Goal: Information Seeking & Learning: Learn about a topic

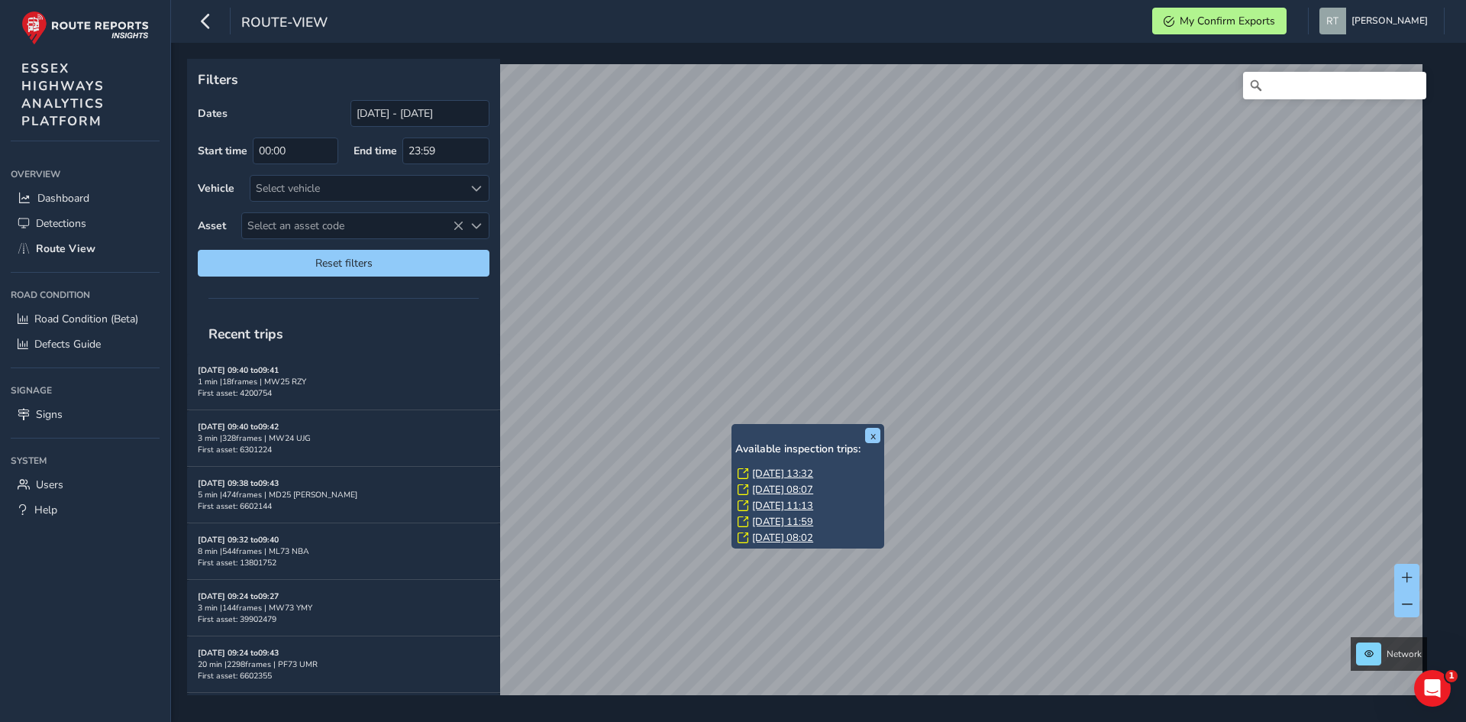
click at [769, 467] on link "[DATE] 13:32" at bounding box center [782, 474] width 61 height 14
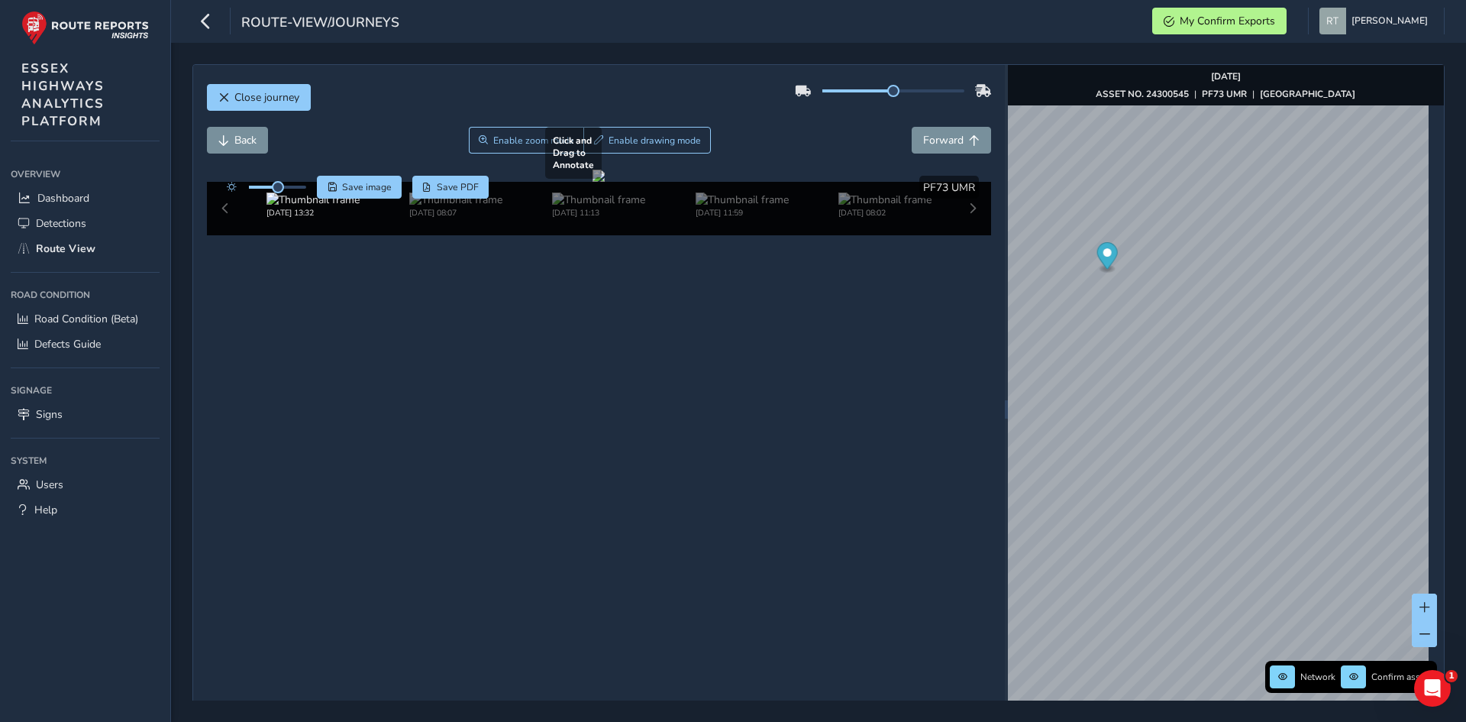
click at [978, 395] on div "Close journey Back Enable zoom mode Enable drawing mode Forward Click and Drag …" at bounding box center [818, 409] width 1252 height 690
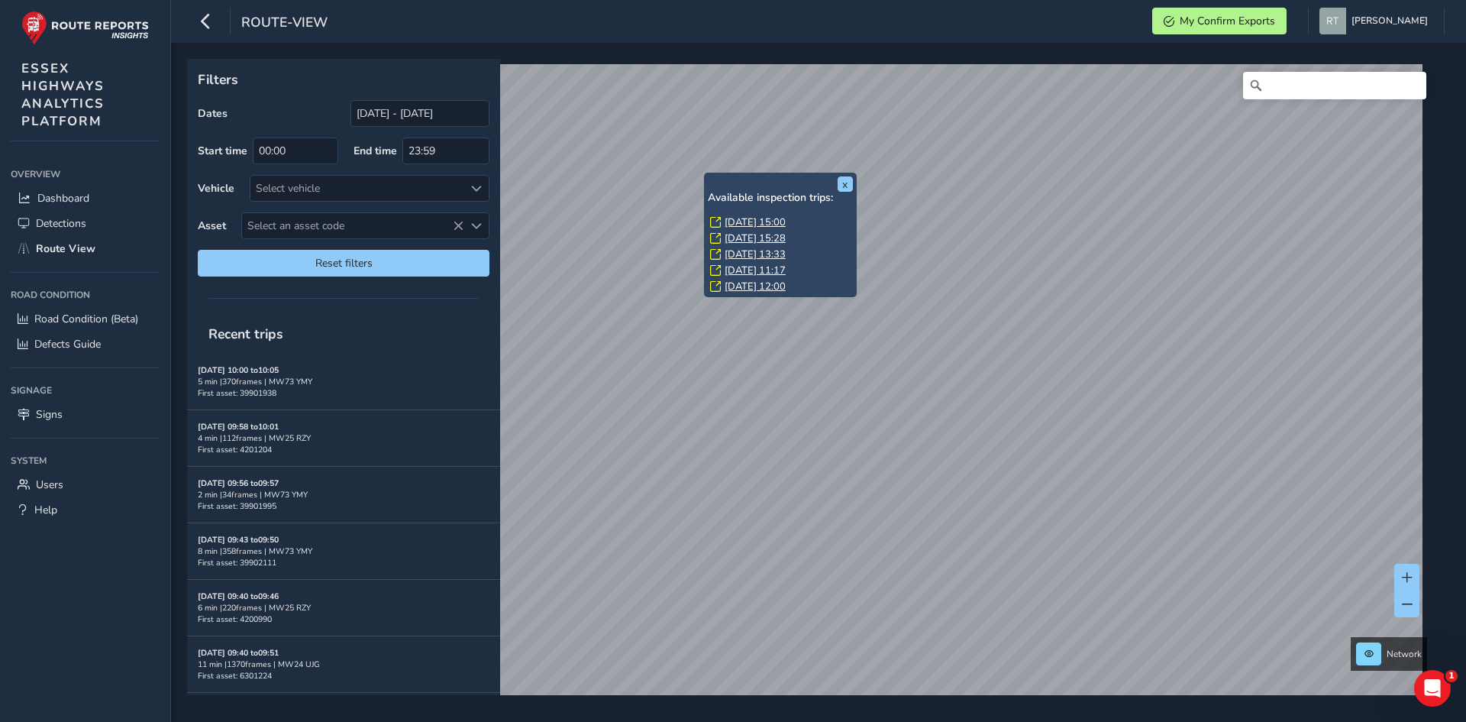
click at [732, 217] on link "Fri, 22 Aug, 15:00" at bounding box center [755, 222] width 61 height 14
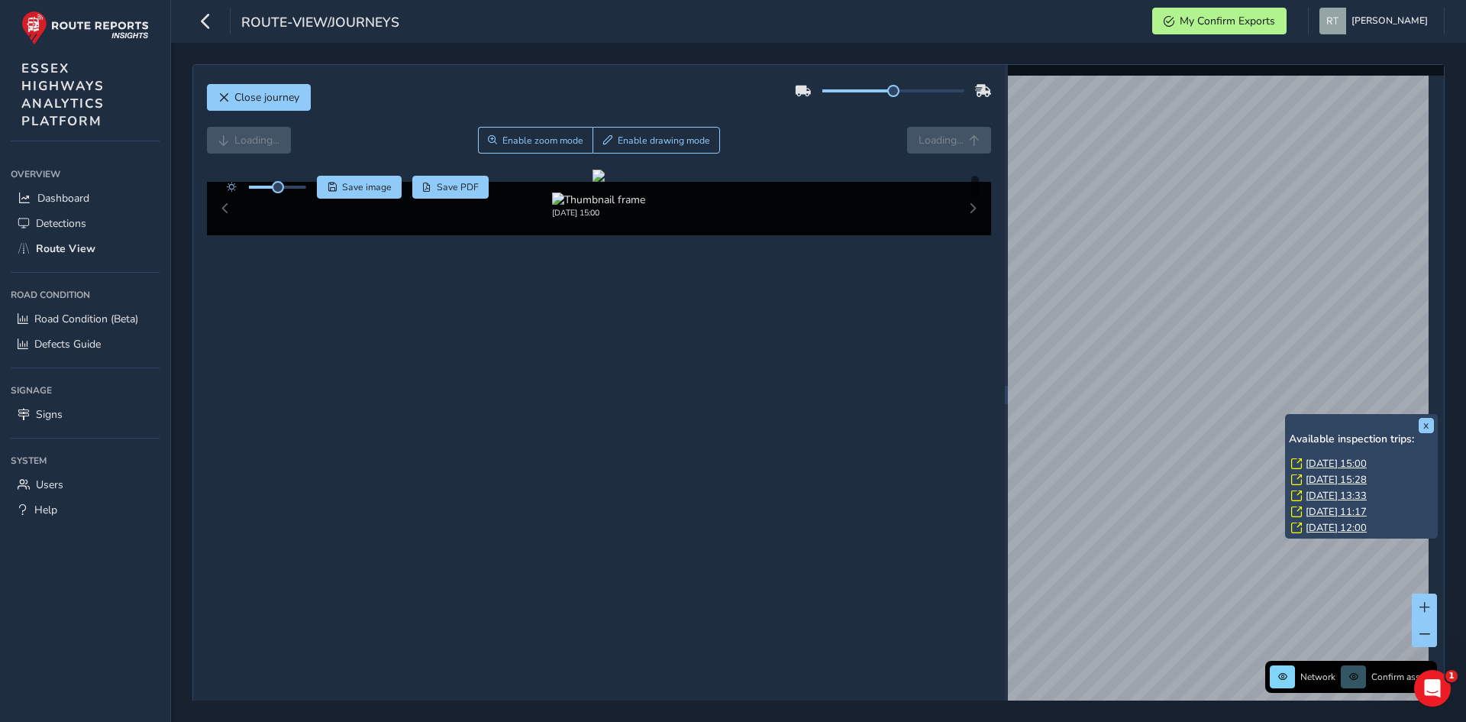
click at [1328, 464] on link "Fri, 22 Aug, 15:00" at bounding box center [1336, 464] width 61 height 14
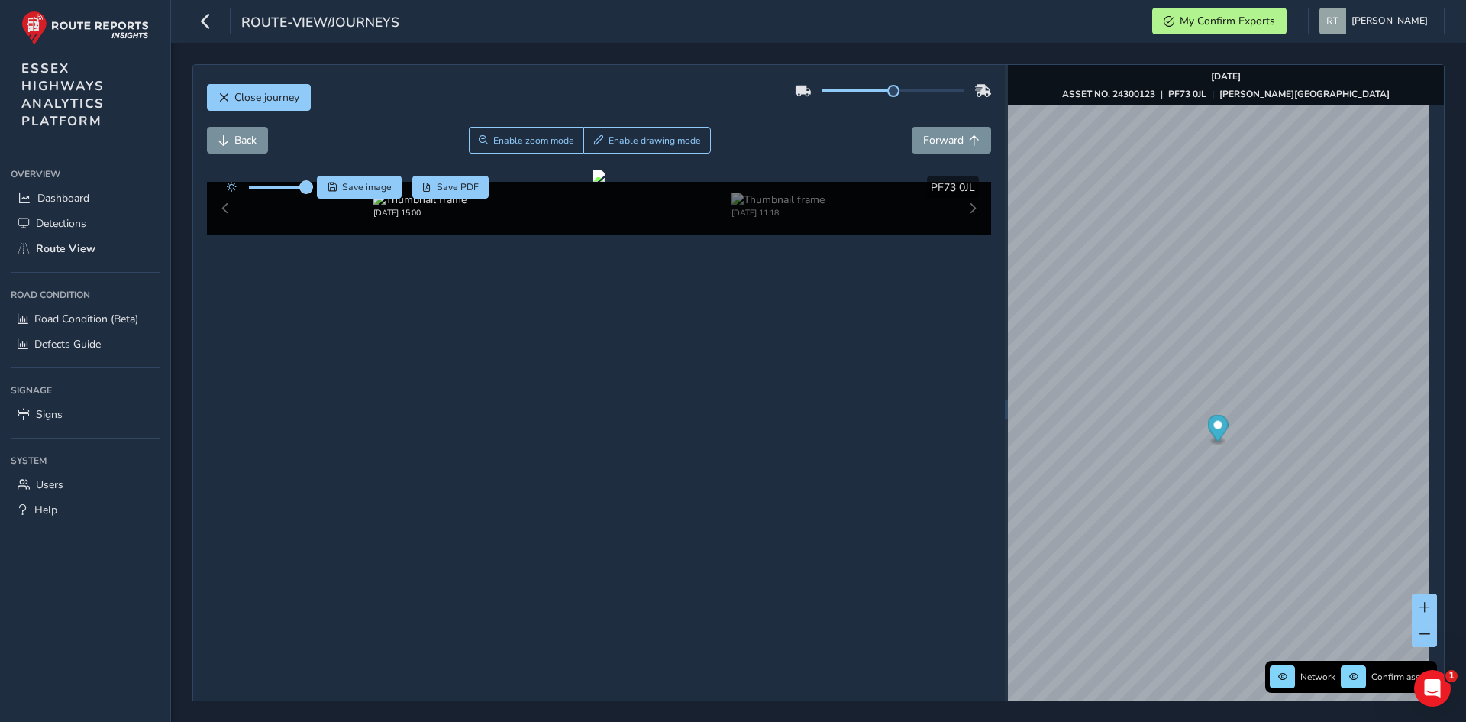
drag, startPoint x: 283, startPoint y: 188, endPoint x: 309, endPoint y: 189, distance: 26.0
click at [309, 189] on span at bounding box center [306, 187] width 12 height 12
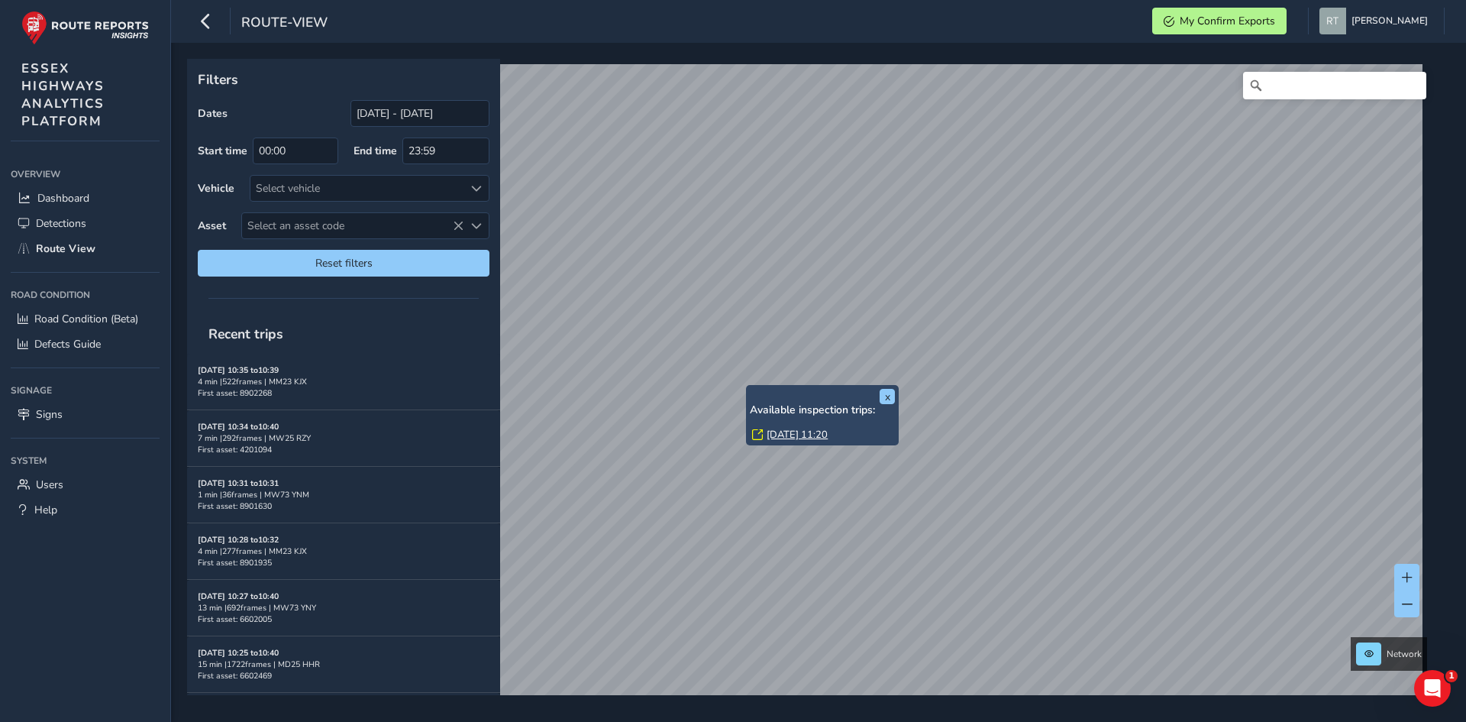
click at [777, 433] on link "Mon, 4 Aug, 11:20" at bounding box center [797, 435] width 61 height 14
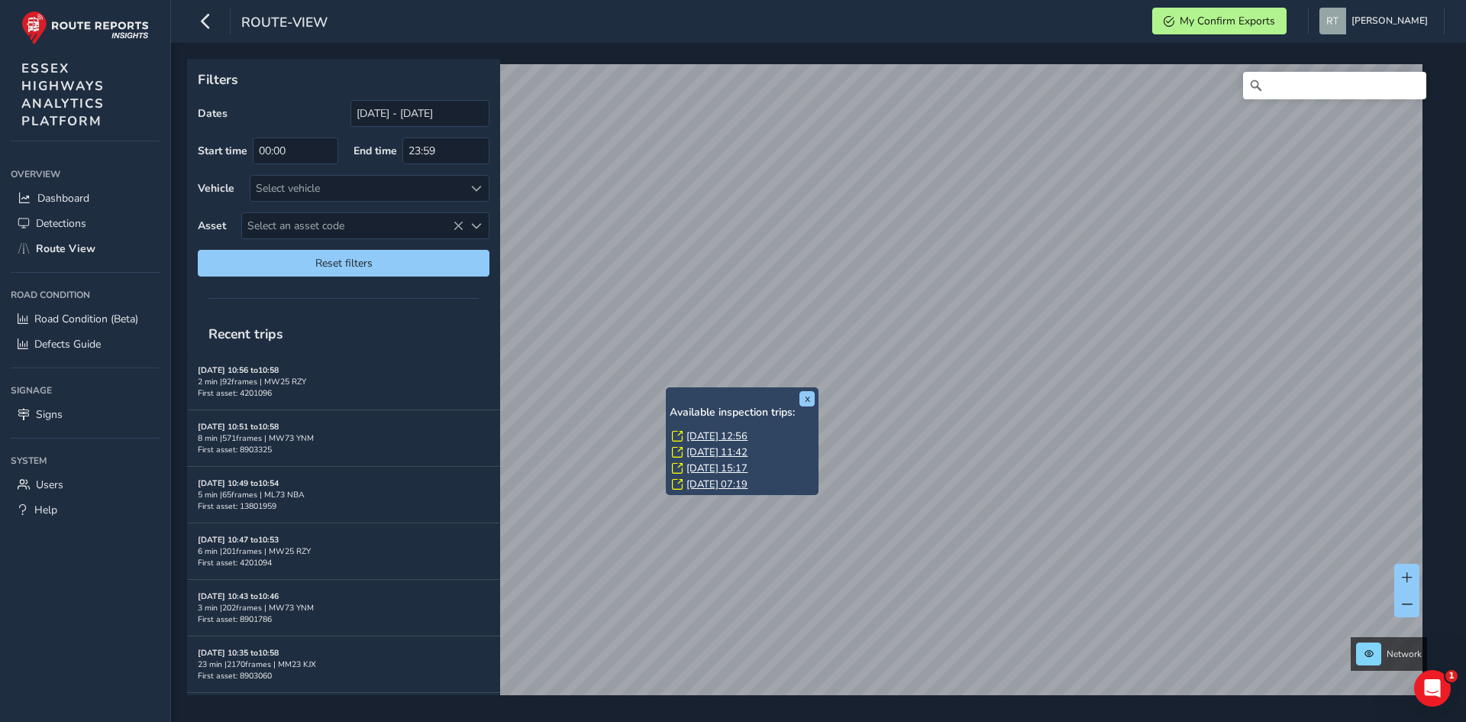
click at [714, 429] on link "Fri, 15 Aug, 12:56" at bounding box center [717, 436] width 61 height 14
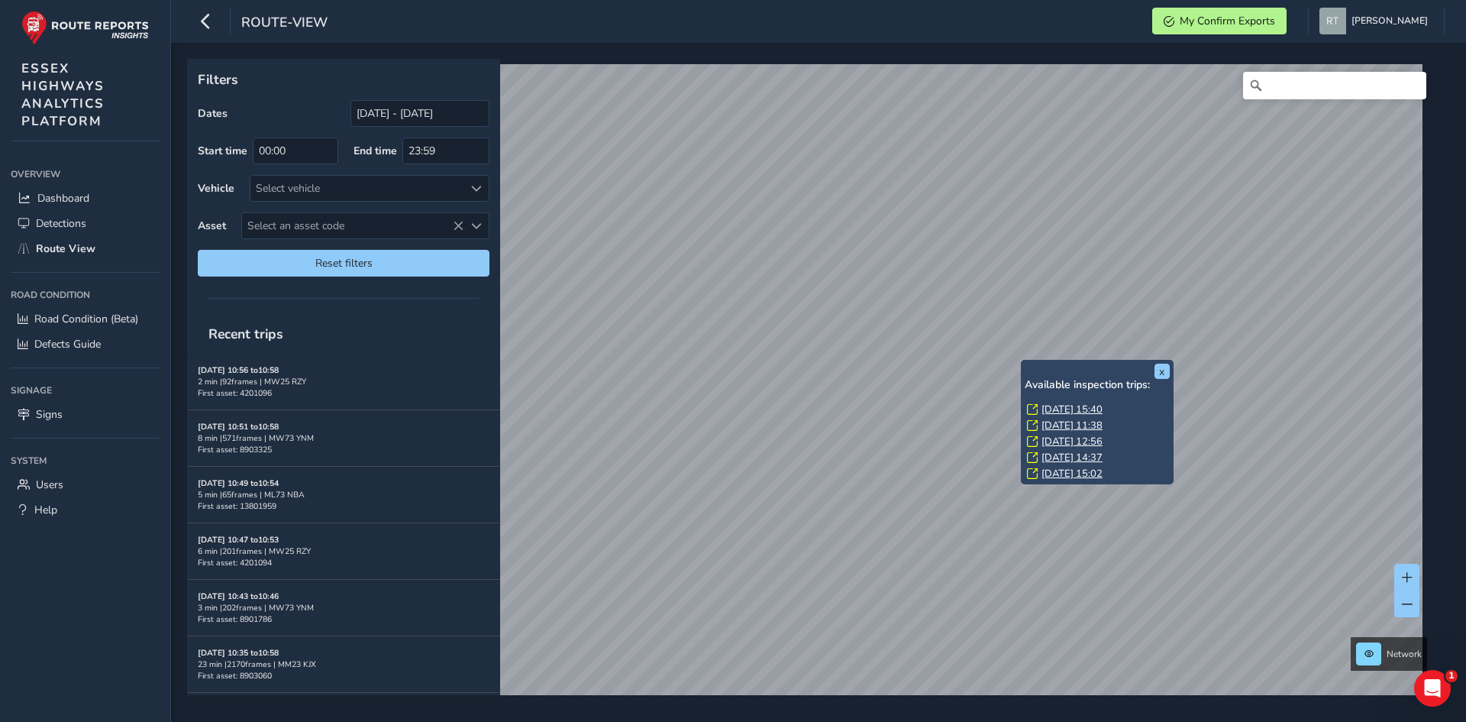
click at [1058, 407] on link "[DATE] 15:40" at bounding box center [1072, 409] width 61 height 14
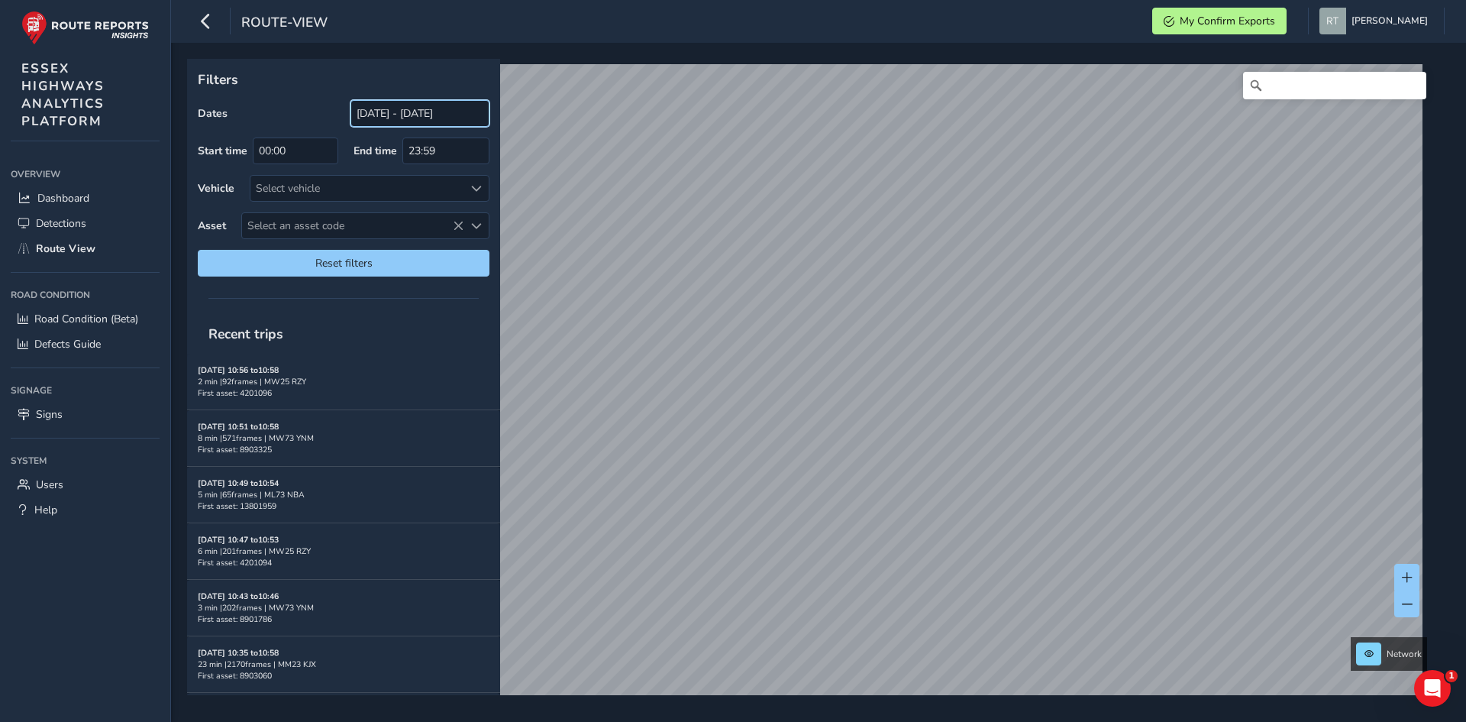
click at [413, 114] on input "[DATE] - [DATE]" at bounding box center [420, 113] width 139 height 27
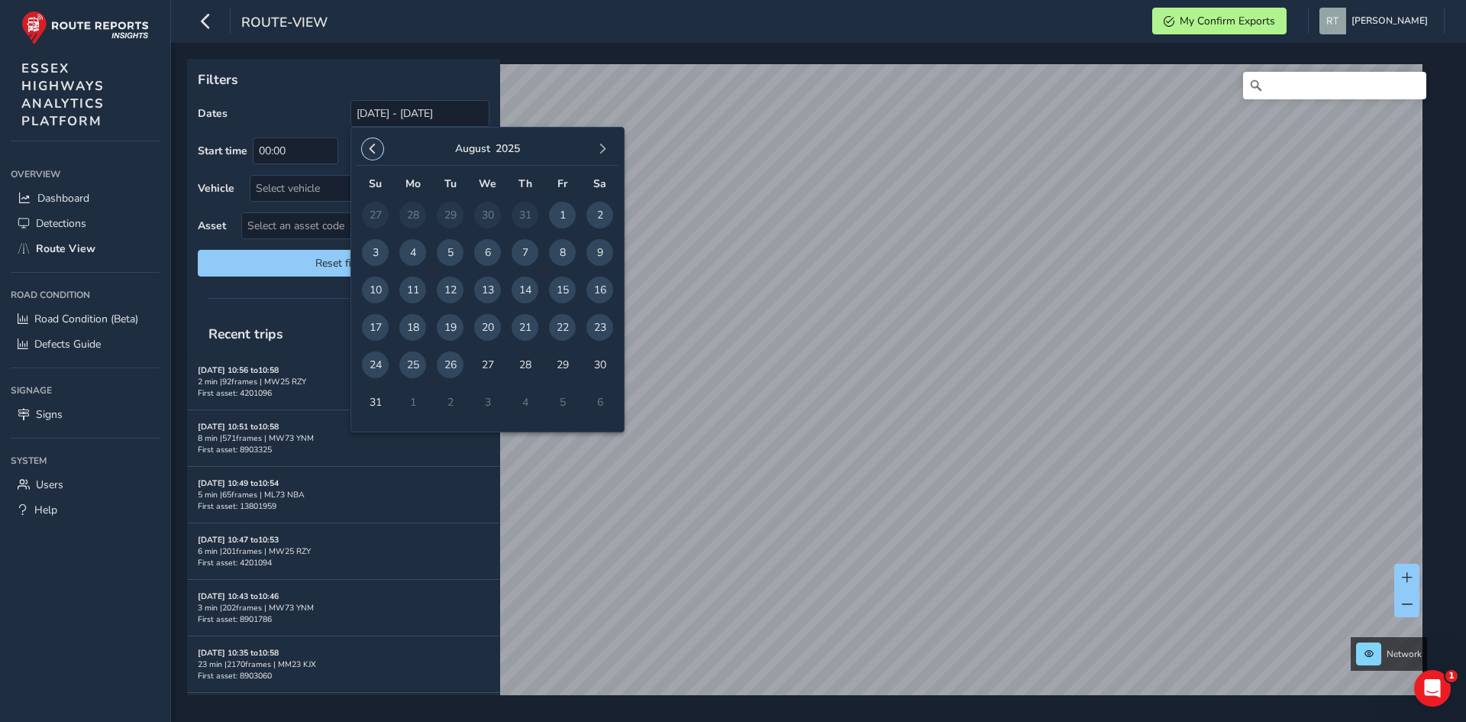
click at [372, 153] on span "button" at bounding box center [372, 149] width 11 height 11
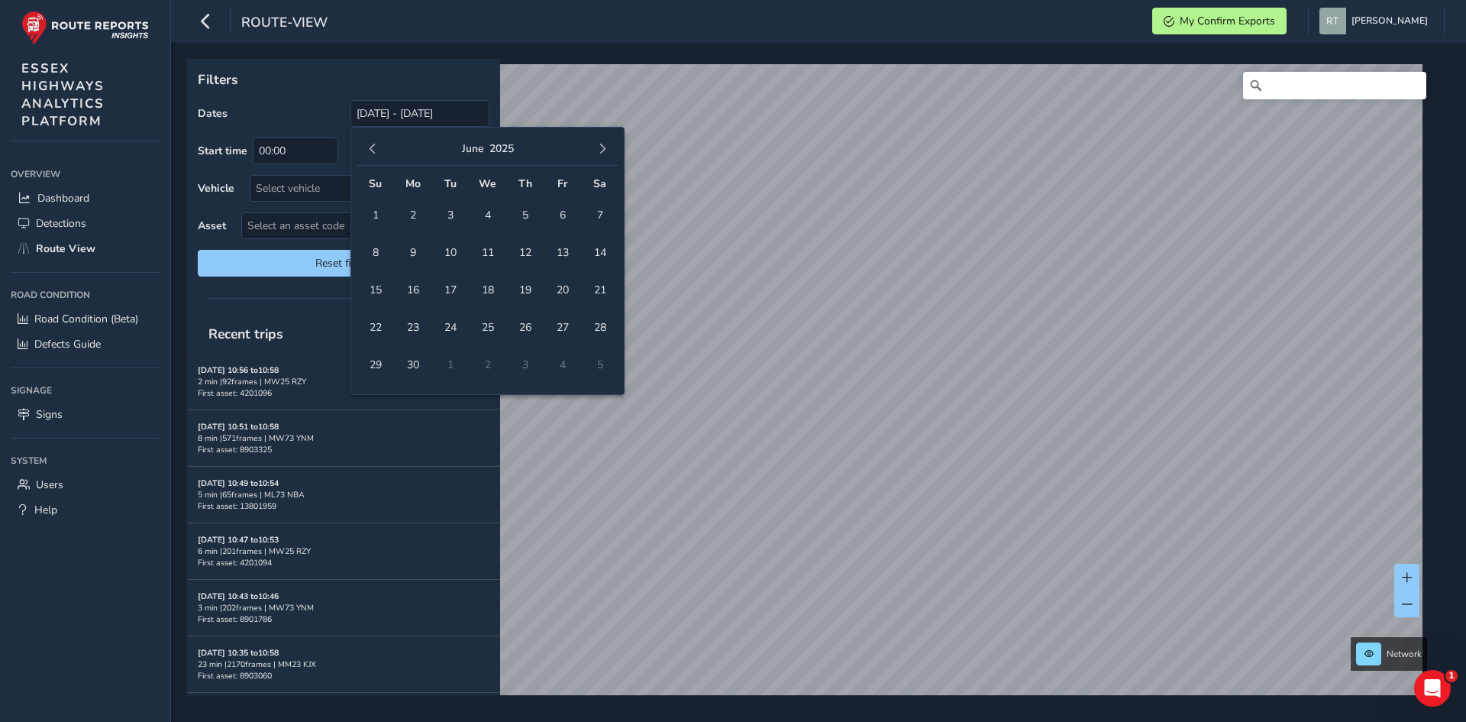
click at [372, 153] on span "button" at bounding box center [372, 149] width 11 height 11
click at [372, 152] on span "button" at bounding box center [372, 149] width 11 height 11
click at [372, 150] on span "button" at bounding box center [372, 149] width 11 height 11
click at [488, 218] on span "1" at bounding box center [487, 215] width 27 height 27
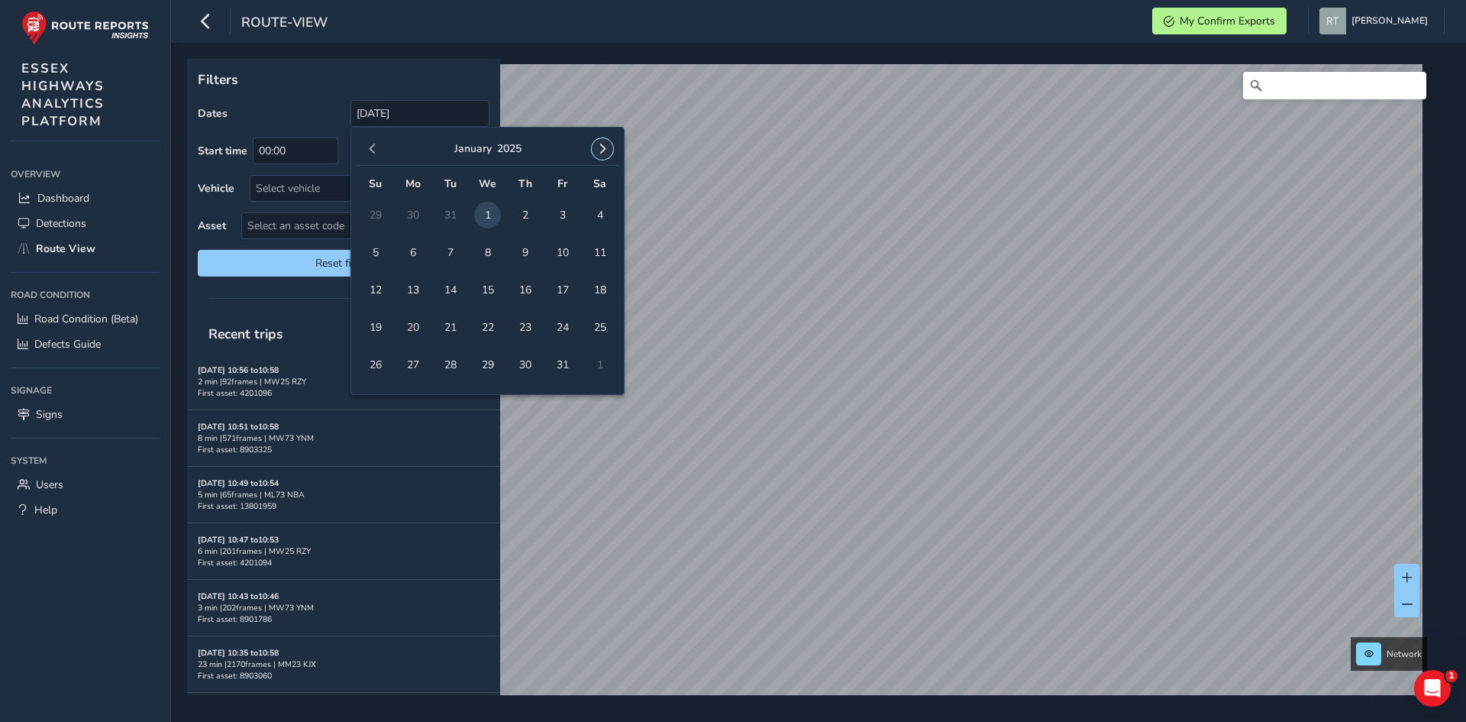
click at [606, 145] on span "button" at bounding box center [602, 149] width 11 height 11
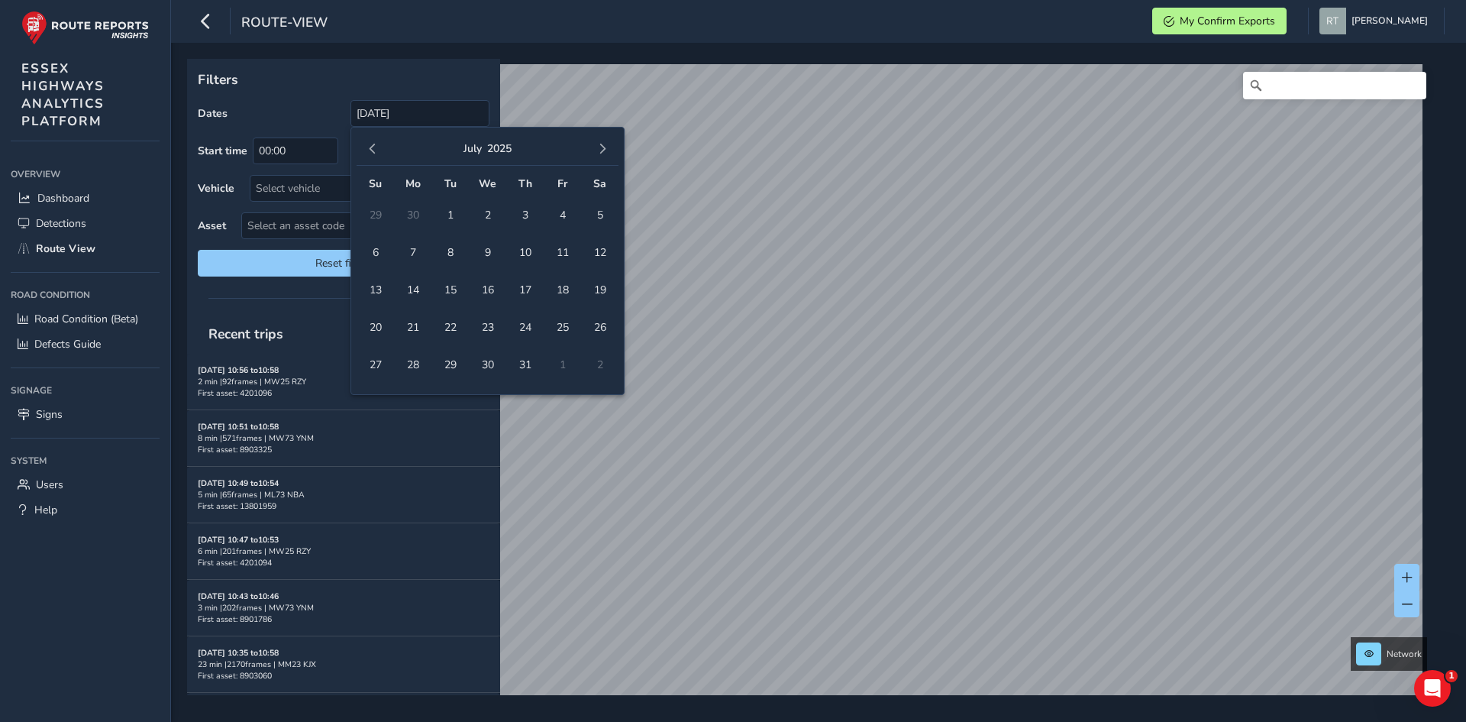
click at [606, 145] on span "button" at bounding box center [602, 149] width 11 height 11
click at [600, 367] on span "30" at bounding box center [600, 364] width 27 height 27
type input "01/01/2025 - 30/08/2025"
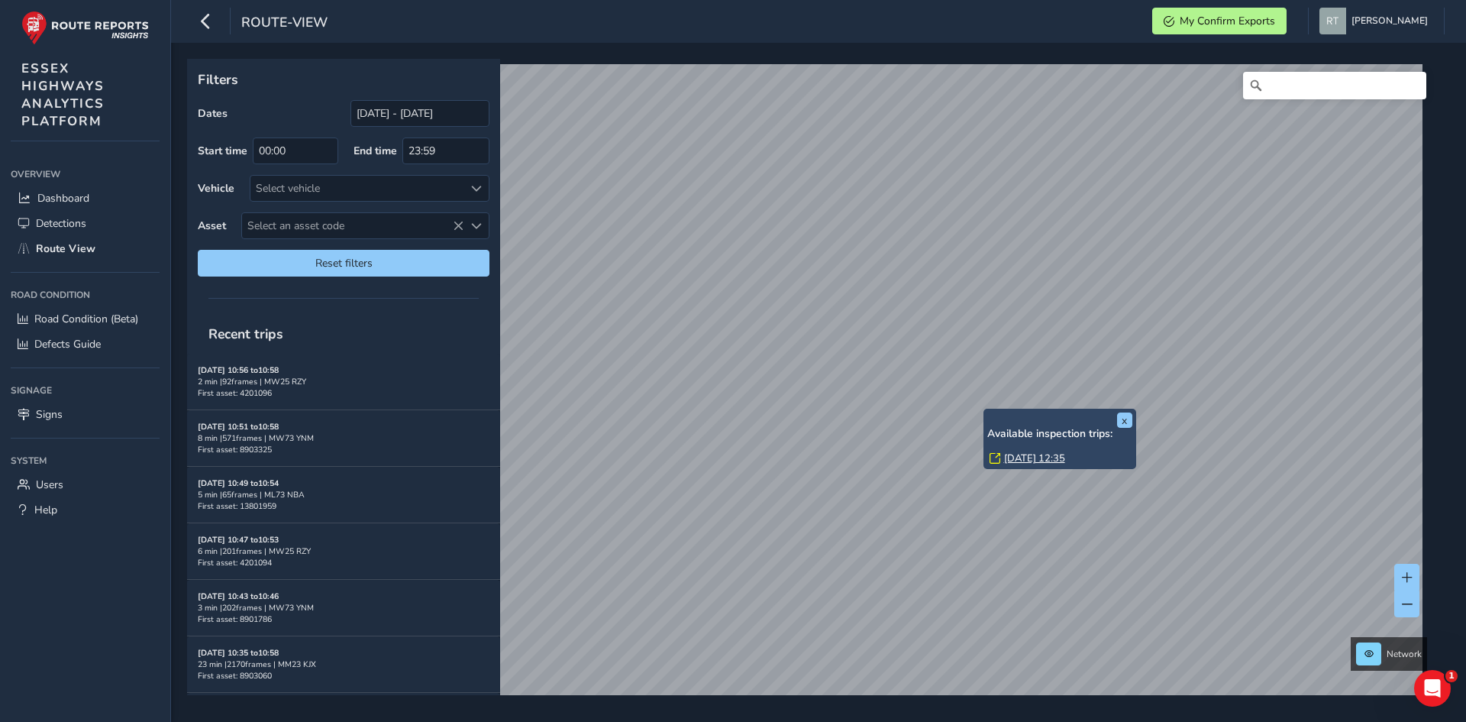
click at [1013, 458] on link "Wed, 9 Jul, 12:35" at bounding box center [1034, 458] width 61 height 14
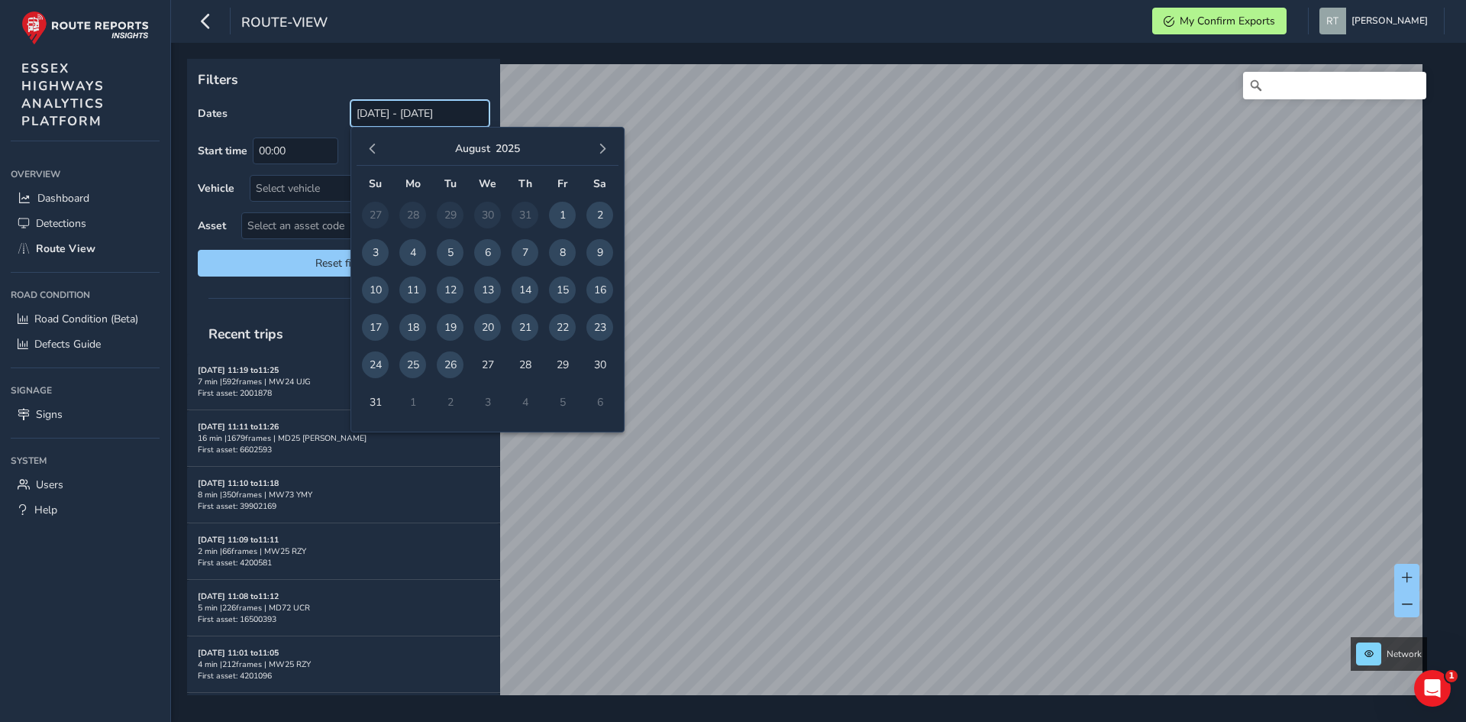
click at [393, 118] on input "[DATE] - [DATE]" at bounding box center [420, 113] width 139 height 27
click at [364, 144] on button "button" at bounding box center [372, 148] width 21 height 21
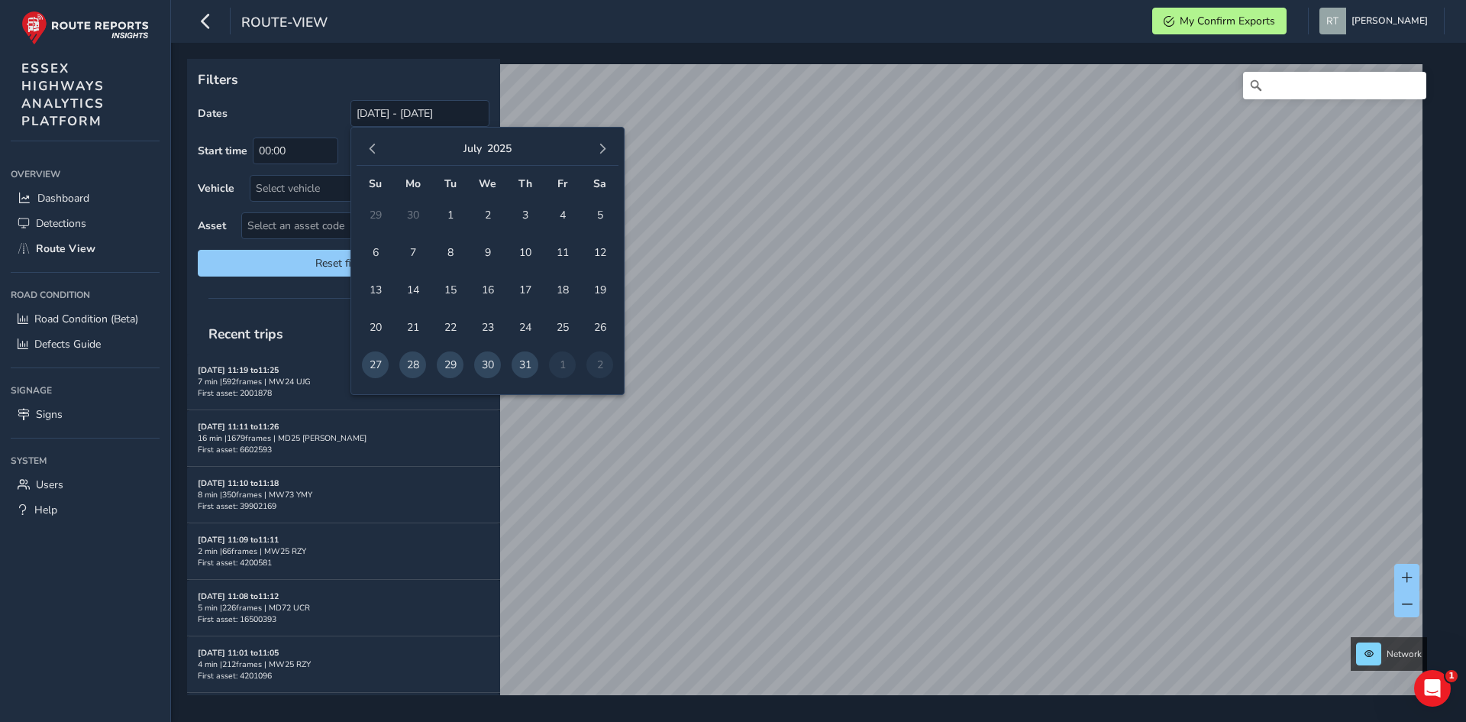
click at [364, 144] on button "button" at bounding box center [372, 148] width 21 height 21
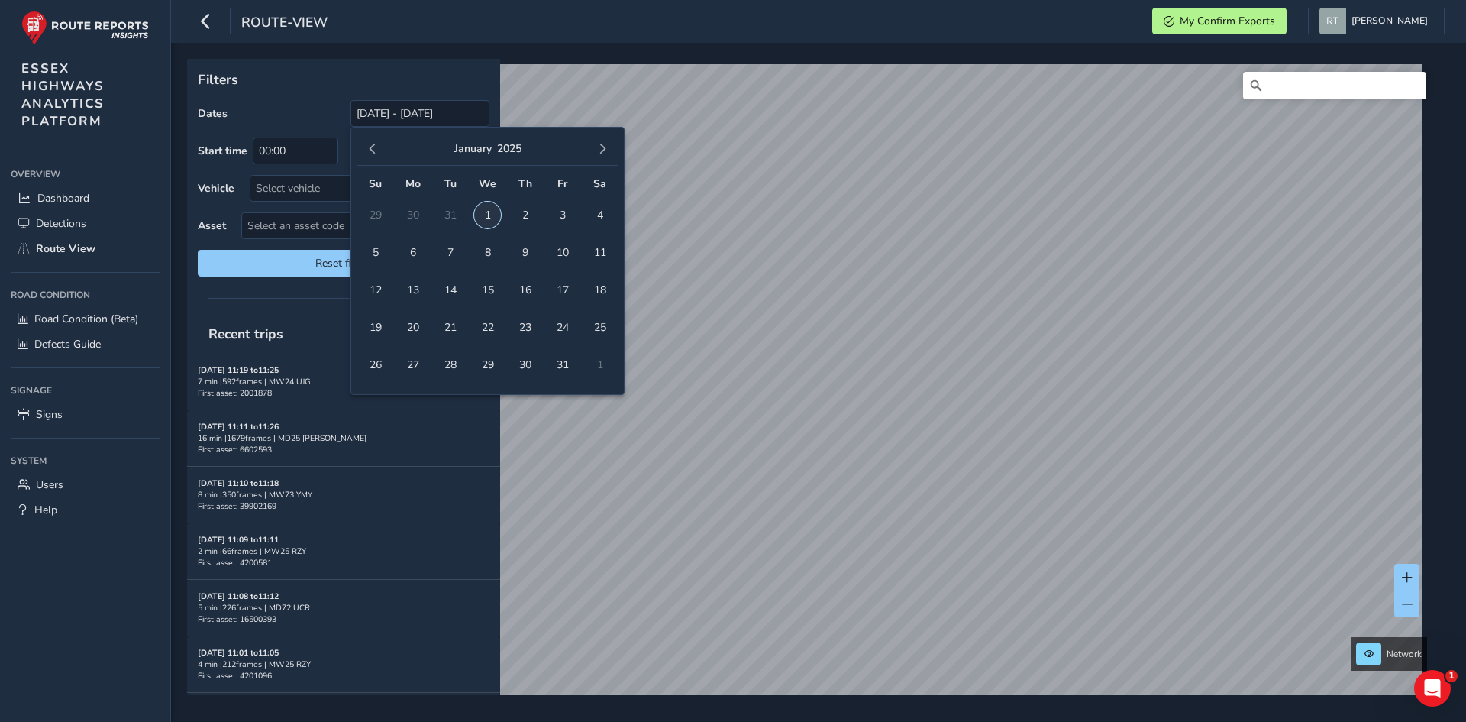
click at [499, 210] on span "1" at bounding box center [487, 215] width 27 height 27
click at [601, 144] on span "button" at bounding box center [602, 149] width 11 height 11
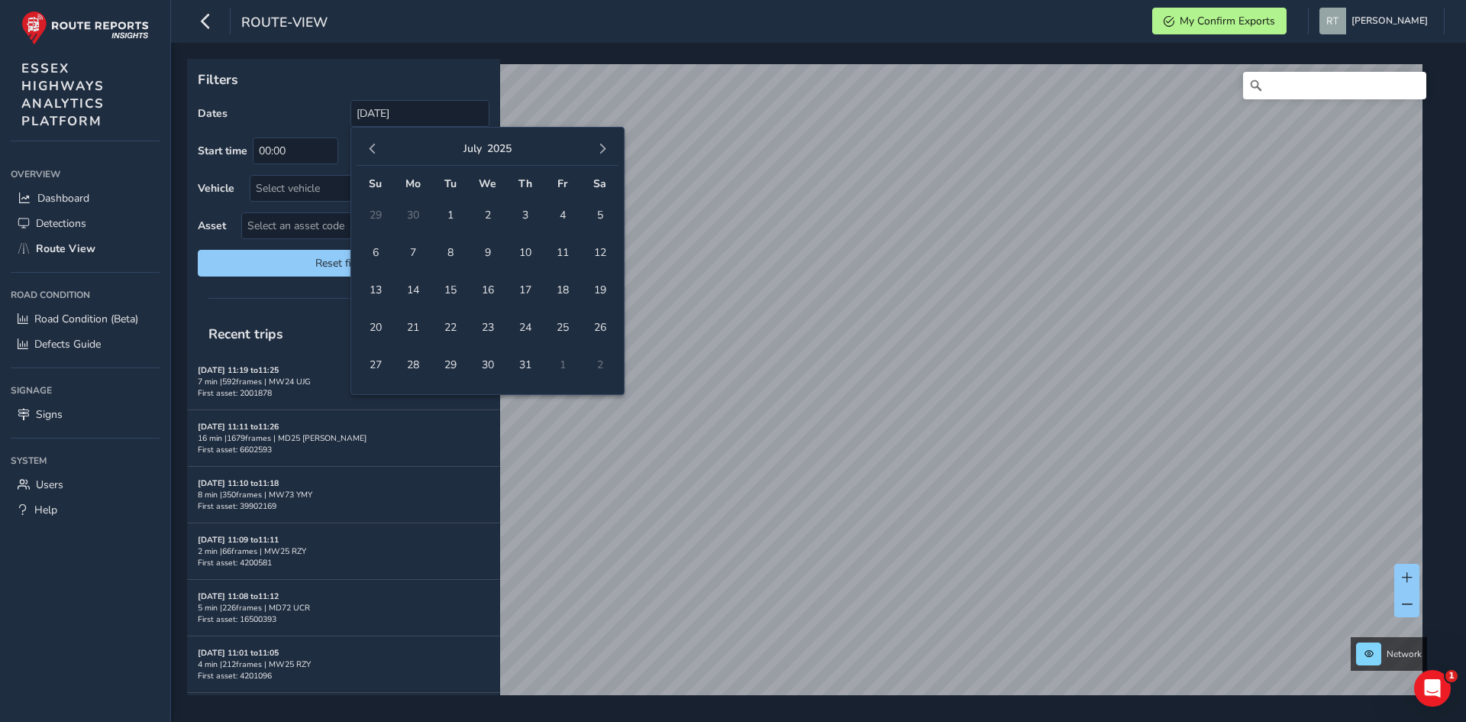
click at [601, 144] on span "button" at bounding box center [602, 149] width 11 height 11
click at [595, 324] on span "27" at bounding box center [600, 327] width 27 height 27
type input "01/01/2025 - 27/09/2025"
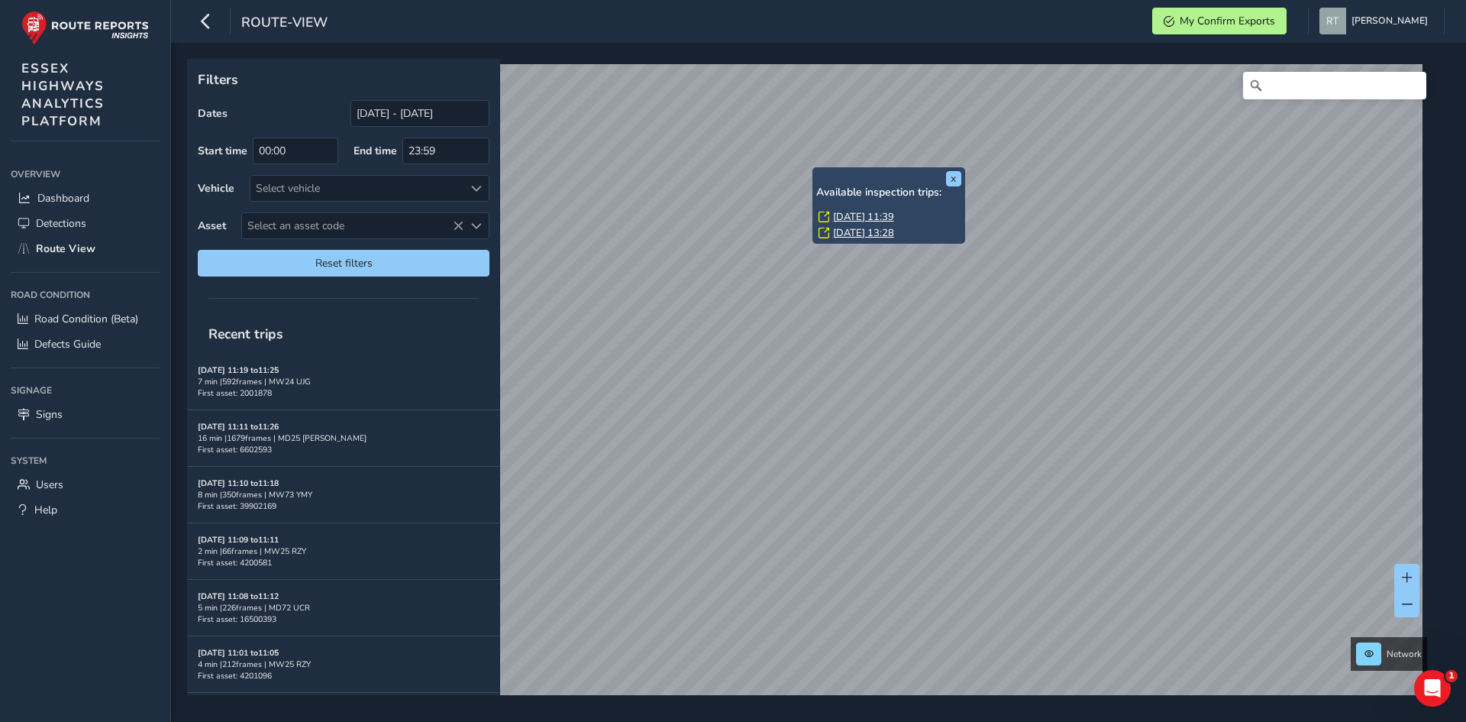
click at [842, 222] on link "Mon, 3 Mar, 11:39" at bounding box center [863, 217] width 61 height 14
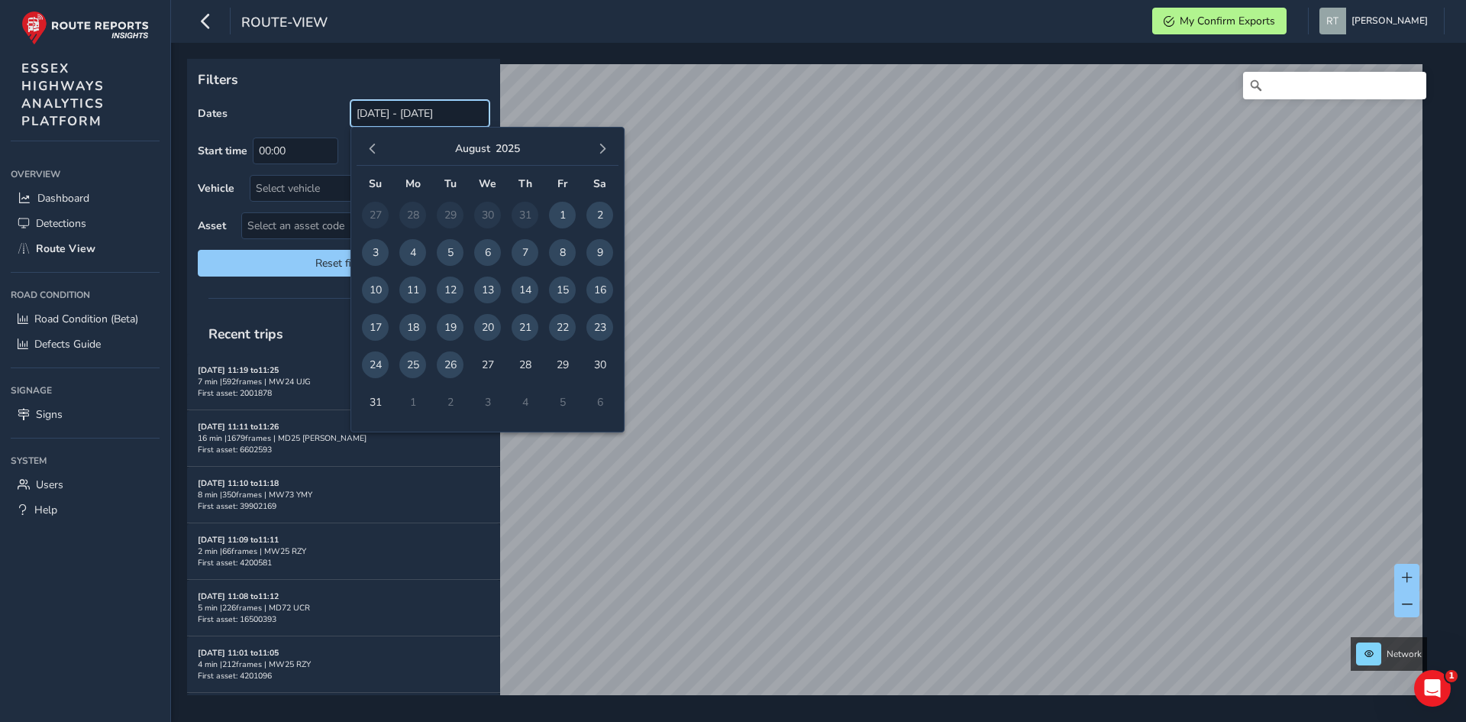
click at [367, 113] on input "[DATE] - [DATE]" at bounding box center [420, 113] width 139 height 27
click at [369, 149] on span "button" at bounding box center [372, 149] width 11 height 11
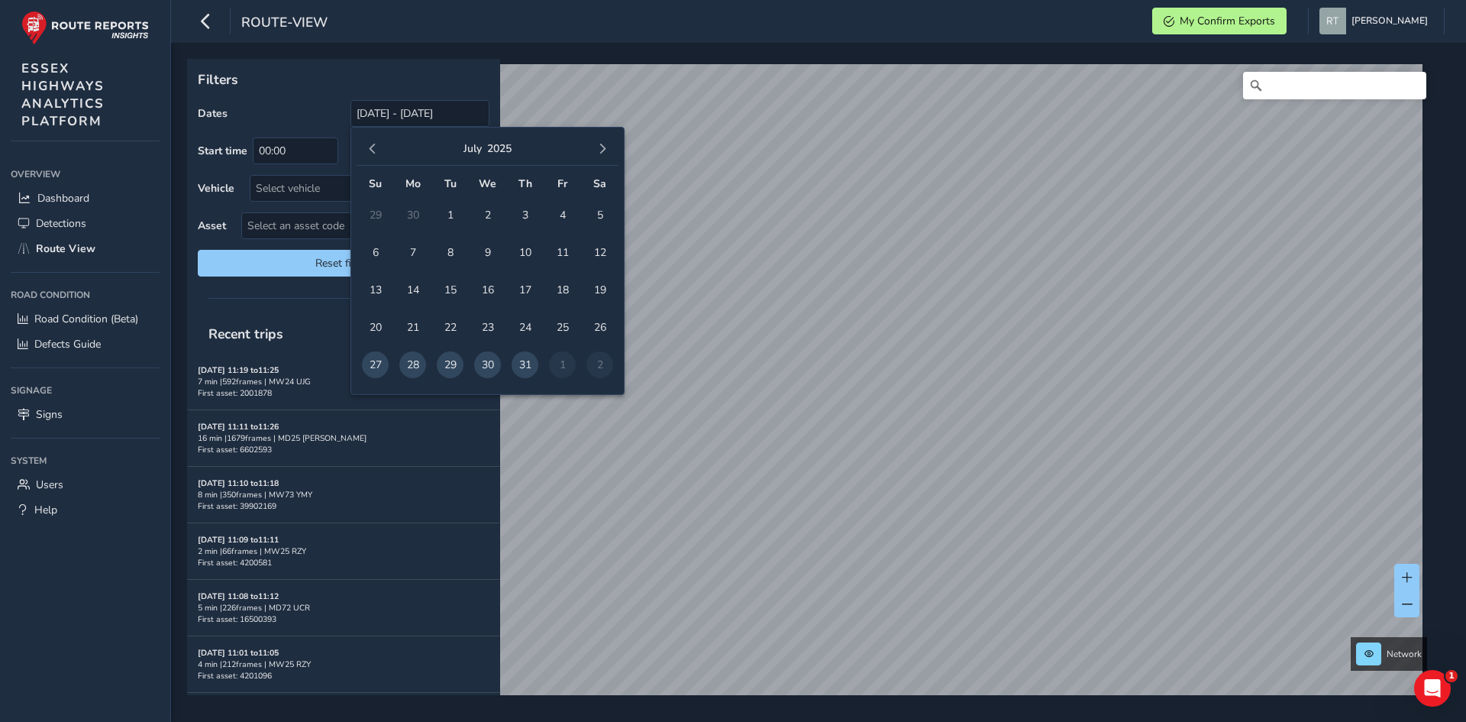
click at [369, 149] on span "button" at bounding box center [372, 149] width 11 height 11
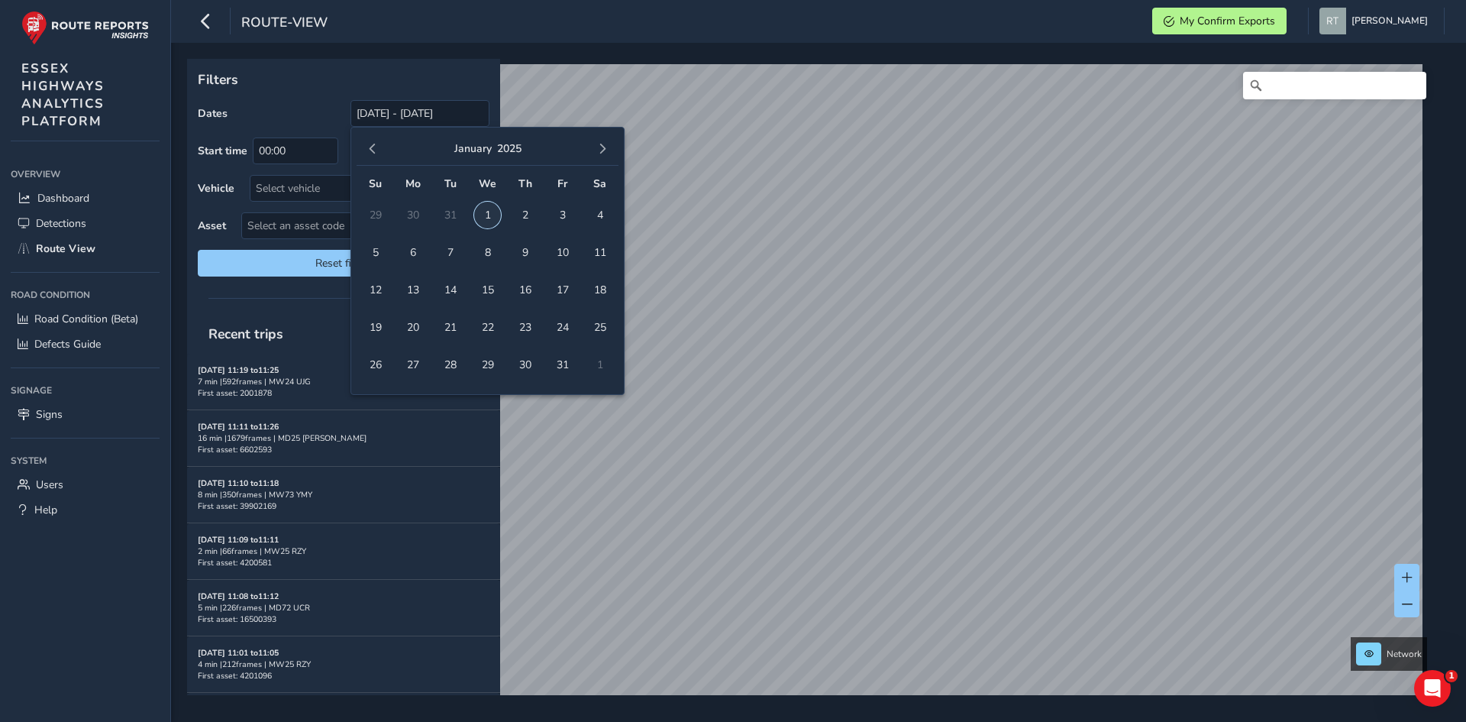
click at [480, 216] on span "1" at bounding box center [487, 215] width 27 height 27
click at [609, 144] on button "button" at bounding box center [602, 148] width 21 height 21
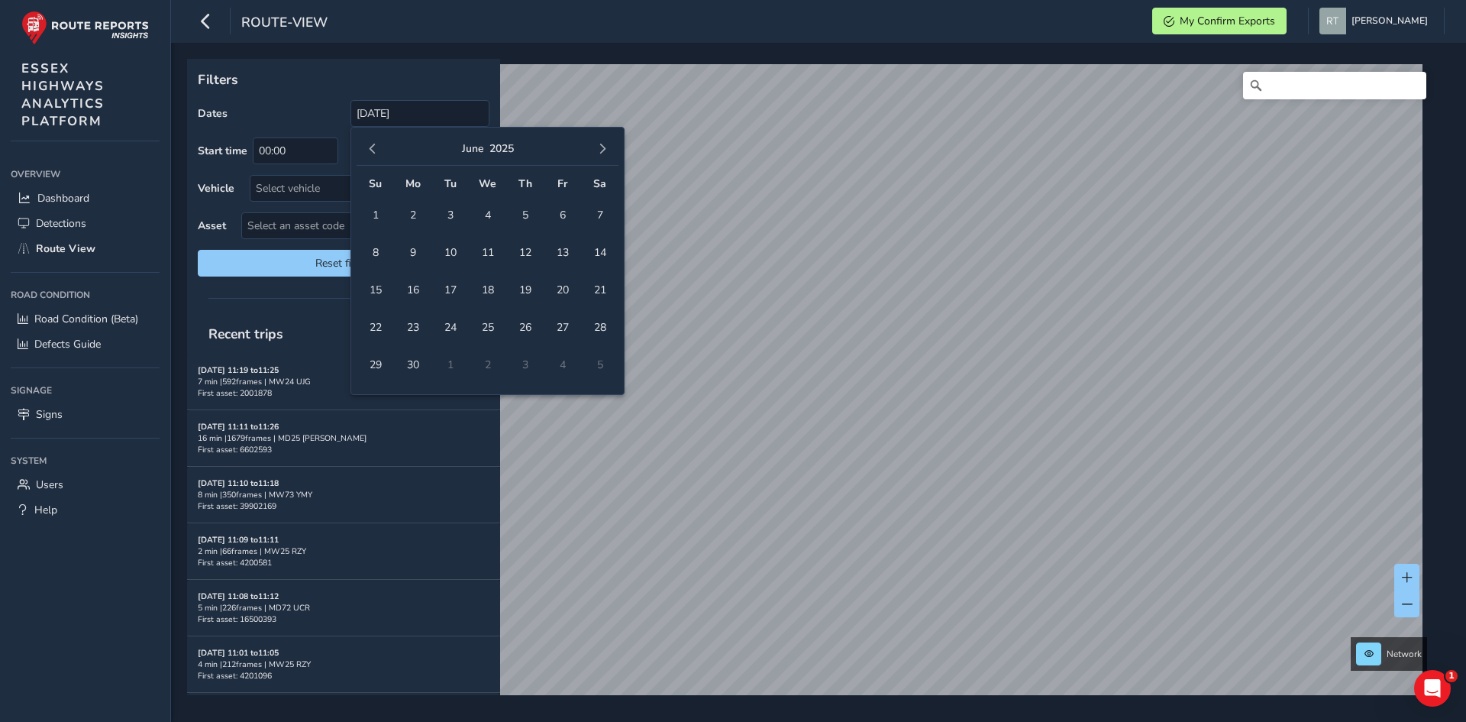
click at [609, 144] on button "button" at bounding box center [602, 148] width 21 height 21
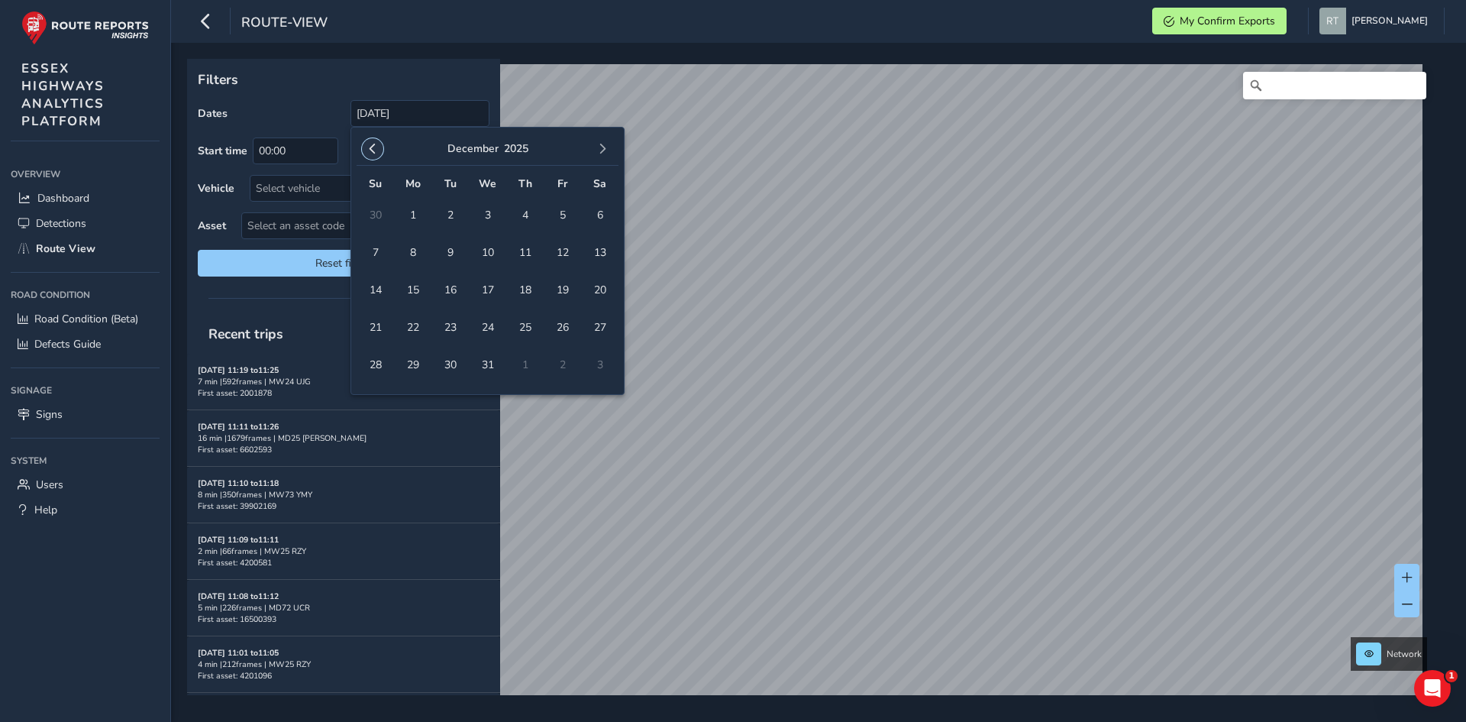
click at [382, 150] on button "button" at bounding box center [372, 148] width 21 height 21
click at [598, 329] on span "27" at bounding box center [600, 327] width 27 height 27
type input "01/01/2025 - 27/09/2025"
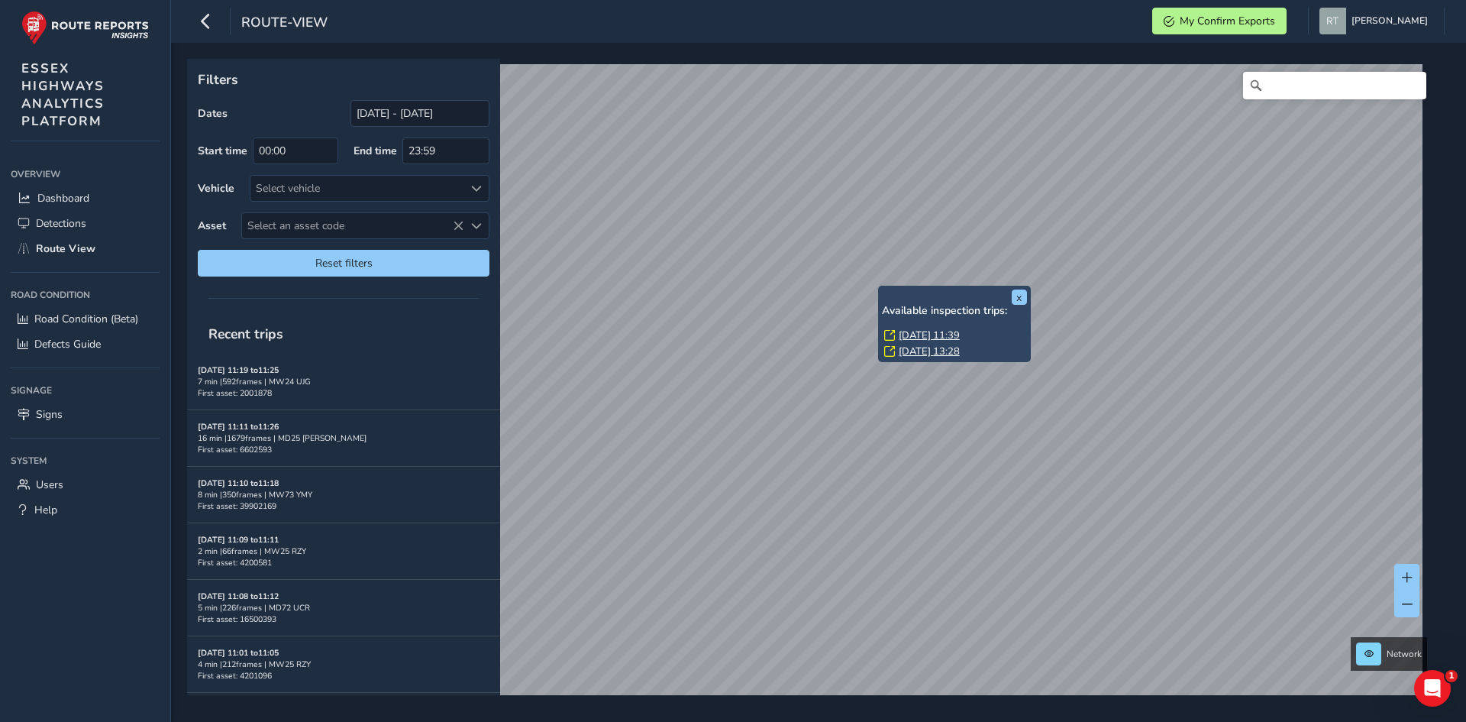
click at [907, 331] on link "Mon, 3 Mar, 11:39" at bounding box center [929, 335] width 61 height 14
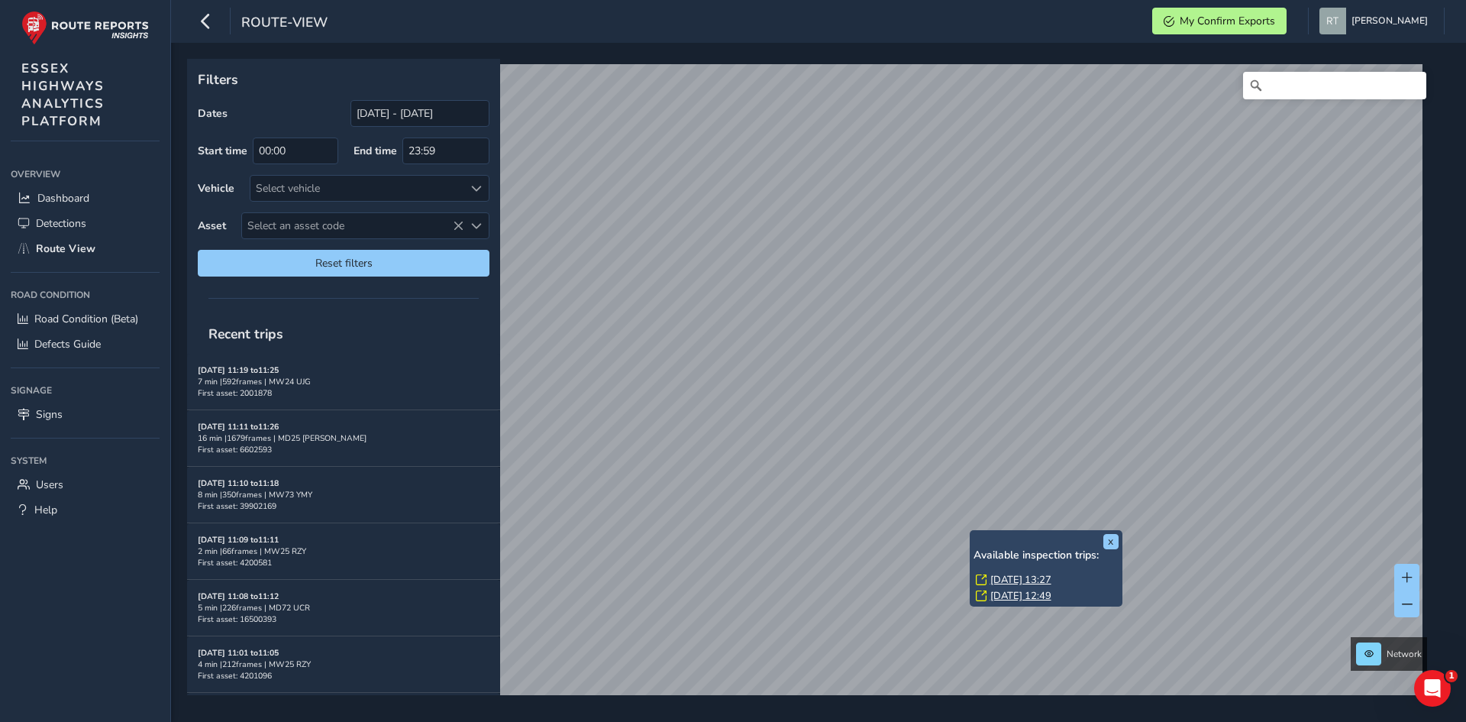
click at [1006, 581] on link "[DATE] 13:27" at bounding box center [1021, 580] width 61 height 14
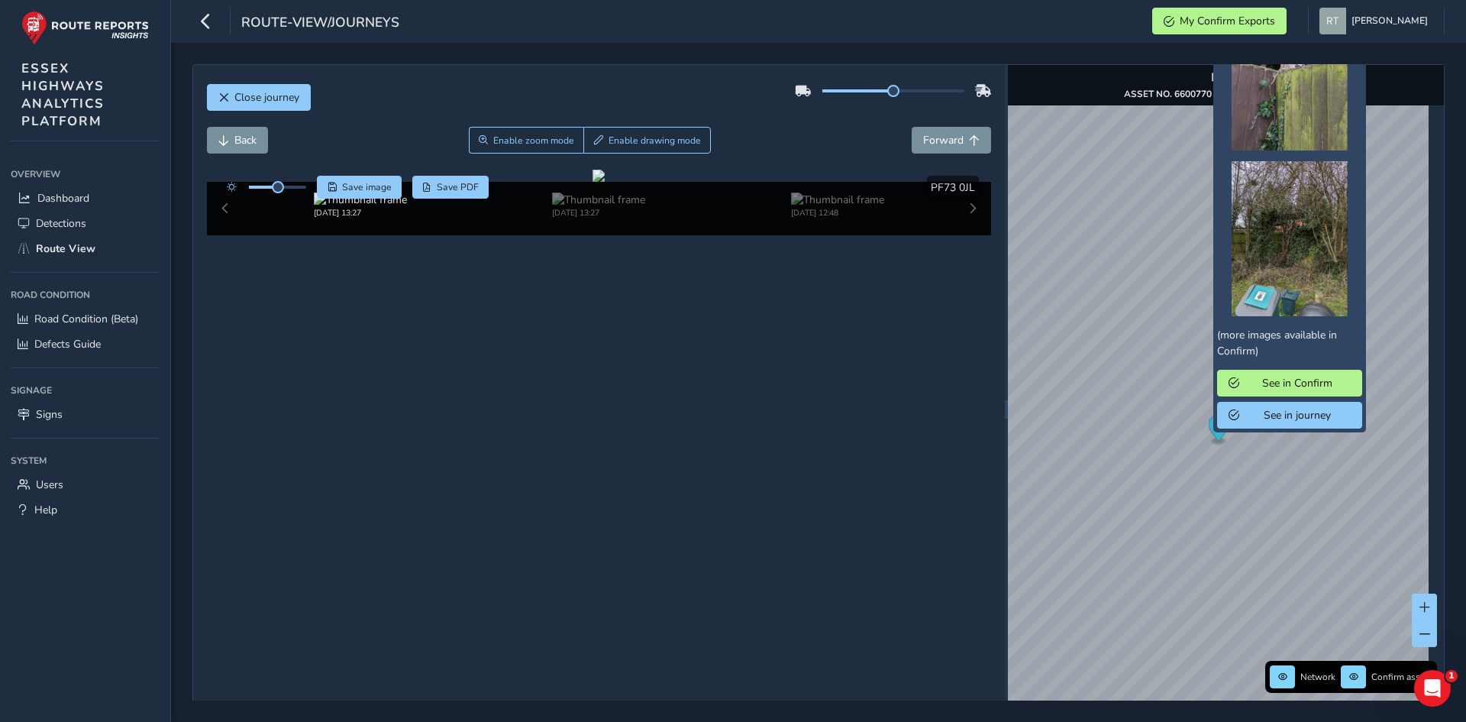
click at [1208, 438] on icon "Map marker" at bounding box center [1218, 428] width 21 height 27
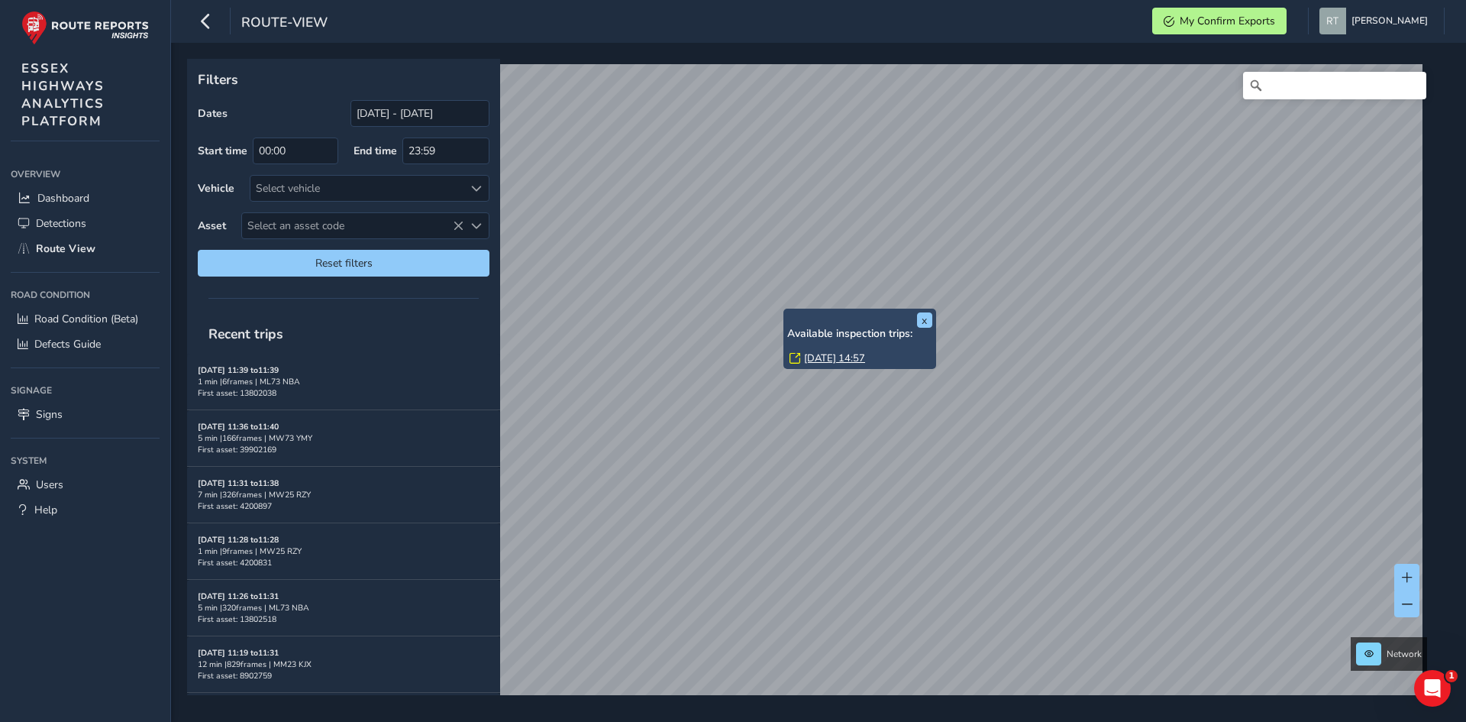
click at [813, 356] on link "[DATE] 14:57" at bounding box center [834, 358] width 61 height 14
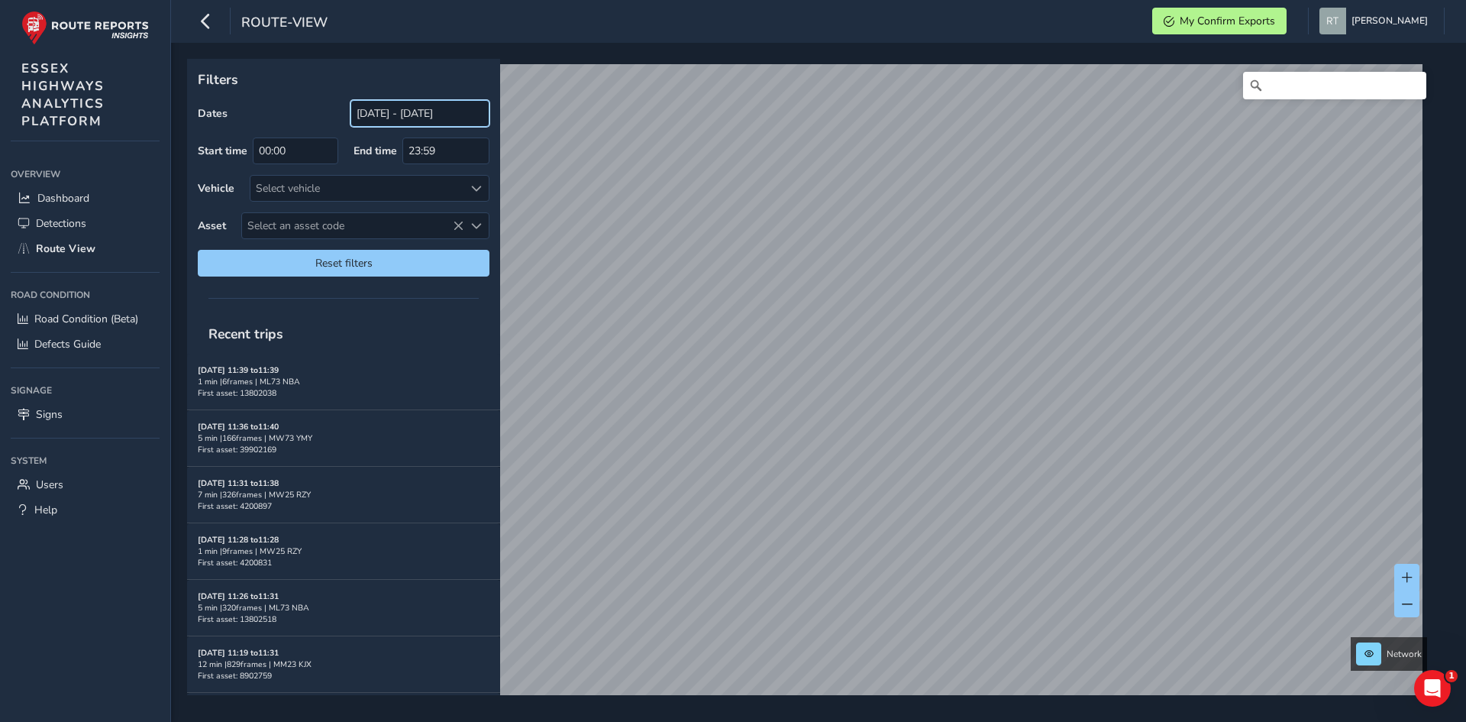
click at [404, 121] on input "[DATE] - [DATE]" at bounding box center [420, 113] width 139 height 27
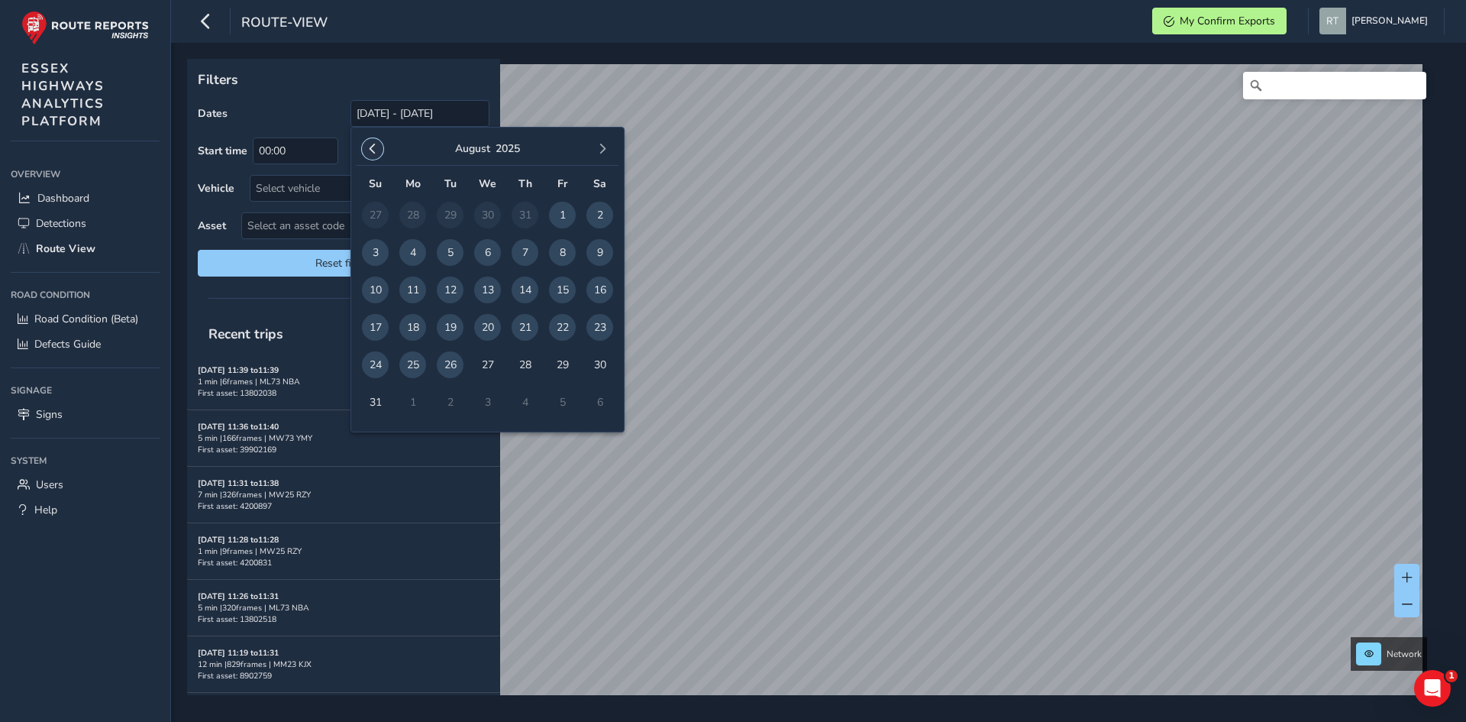
click at [369, 150] on span "button" at bounding box center [372, 149] width 11 height 11
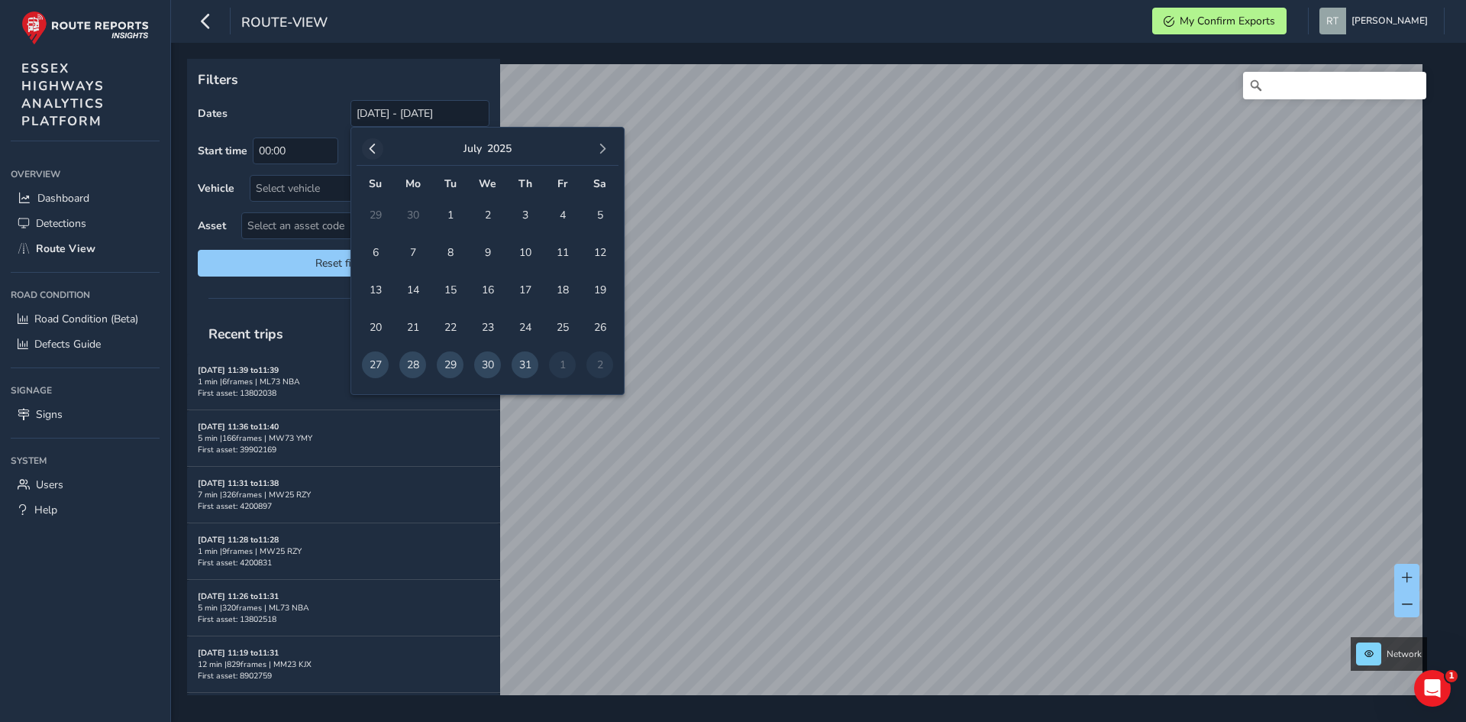
click at [369, 149] on span "button" at bounding box center [372, 149] width 11 height 11
click at [370, 149] on span "button" at bounding box center [372, 149] width 11 height 11
click at [488, 218] on span "1" at bounding box center [487, 215] width 27 height 27
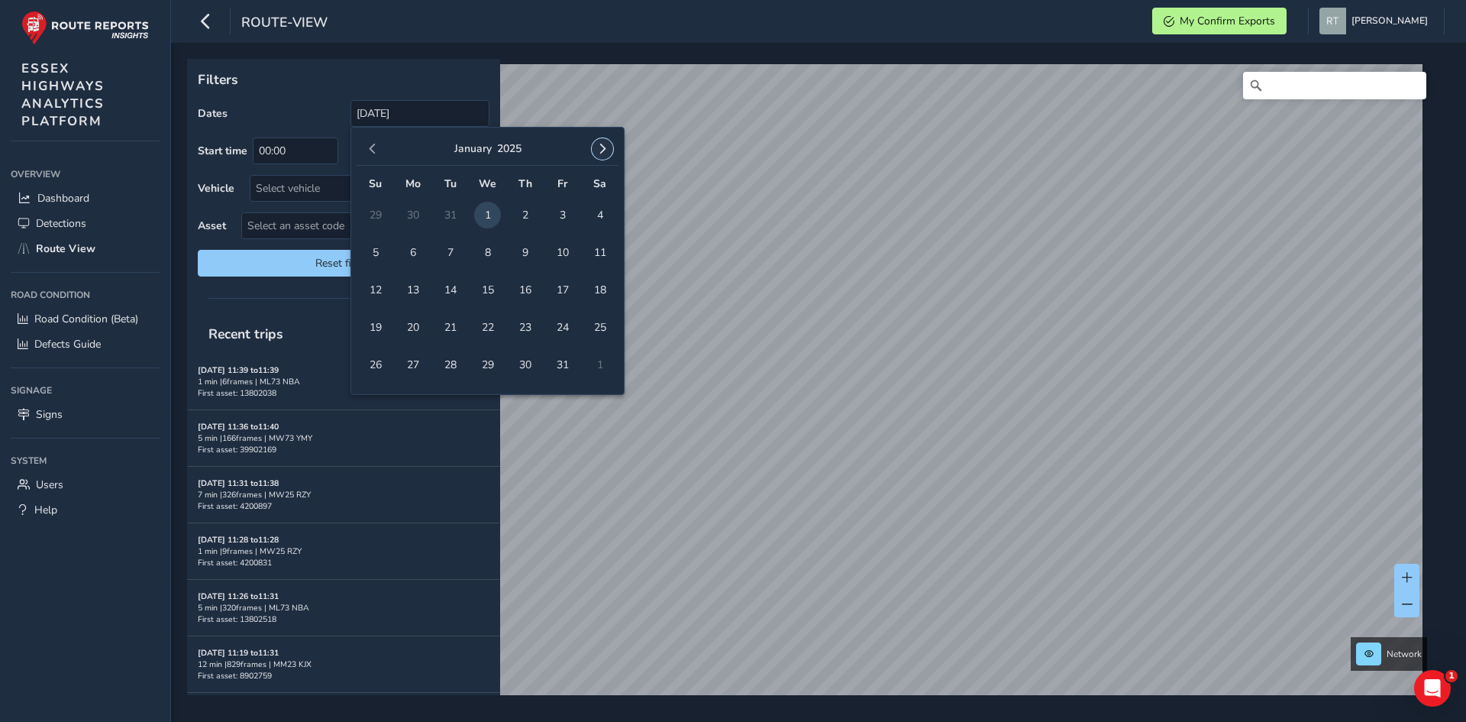
click at [609, 150] on button "button" at bounding box center [602, 148] width 21 height 21
click at [598, 154] on span "button" at bounding box center [602, 149] width 11 height 11
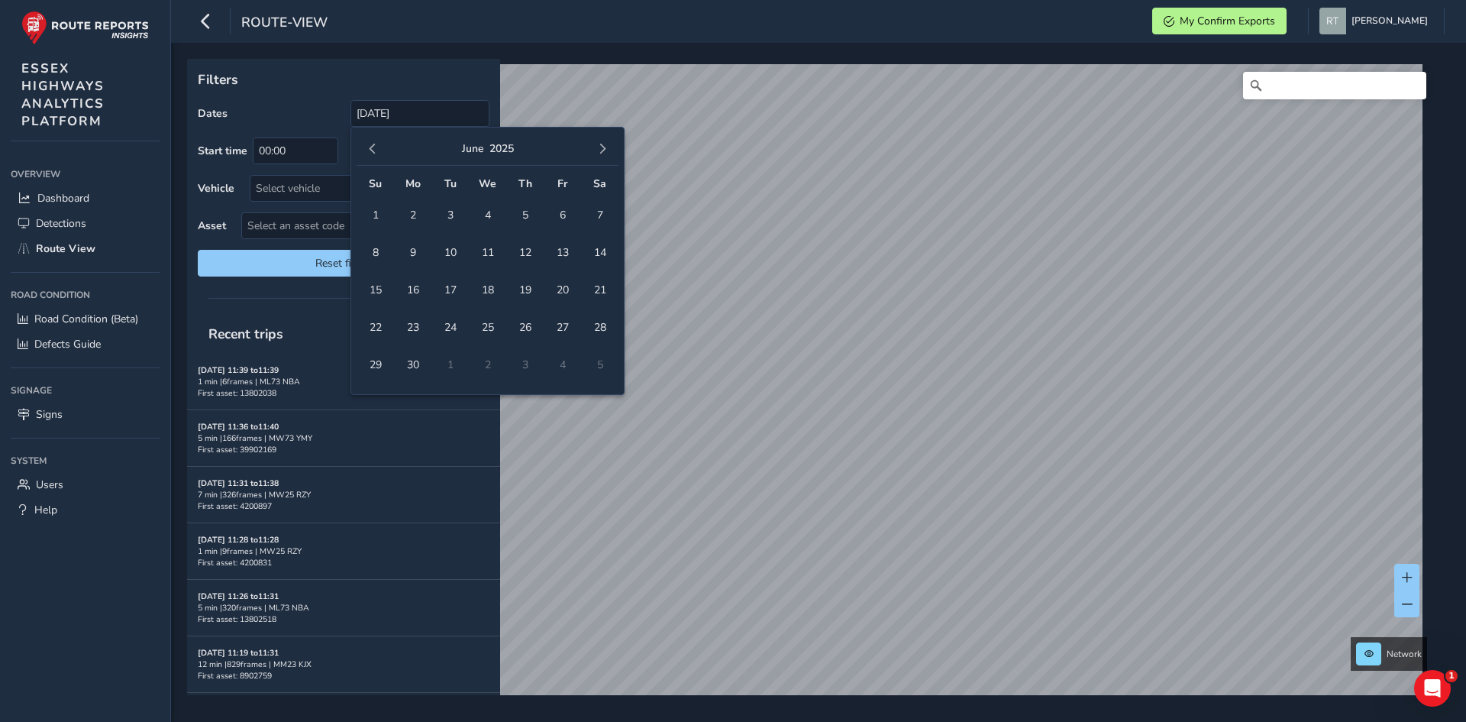
click at [598, 154] on span "button" at bounding box center [602, 149] width 11 height 11
click at [379, 145] on button "button" at bounding box center [372, 148] width 21 height 21
click at [596, 202] on span "6" at bounding box center [600, 215] width 27 height 27
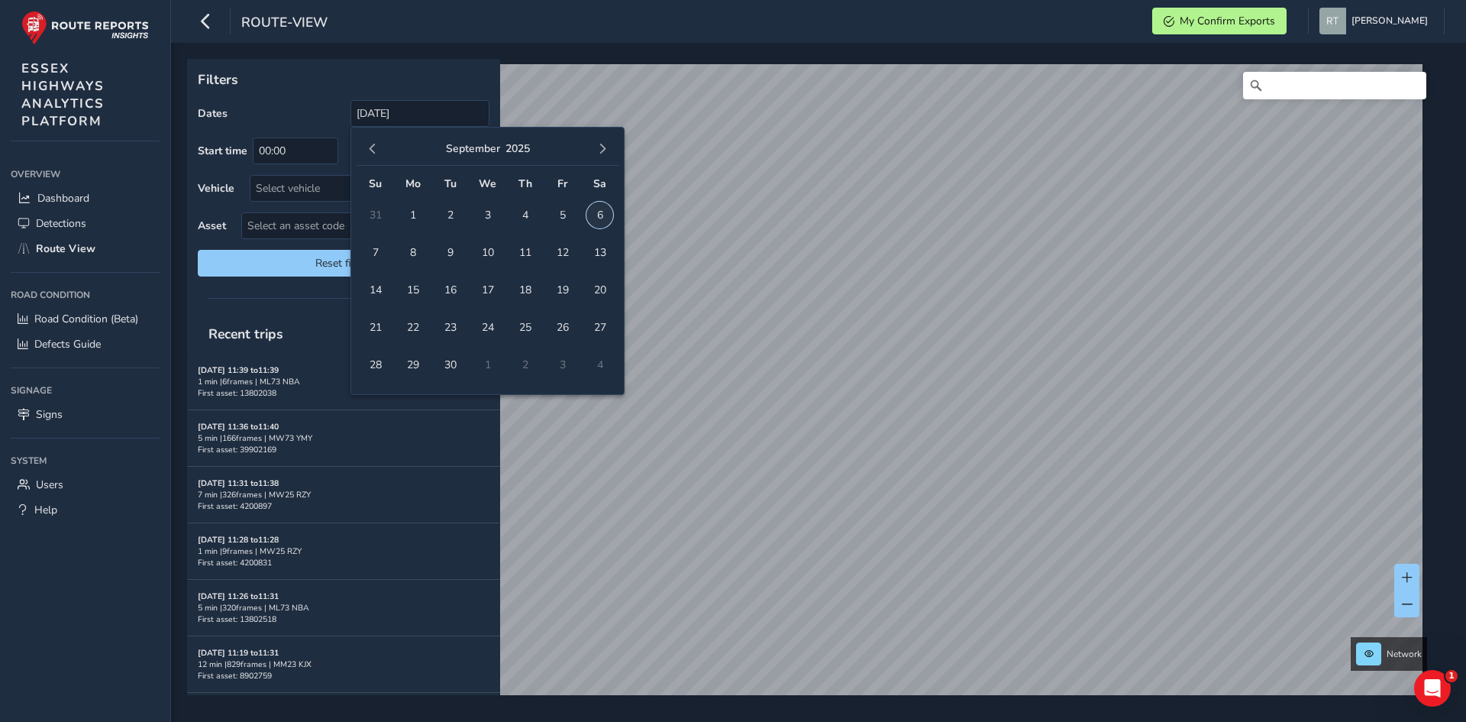
type input "01/01/2025 - 06/09/2025"
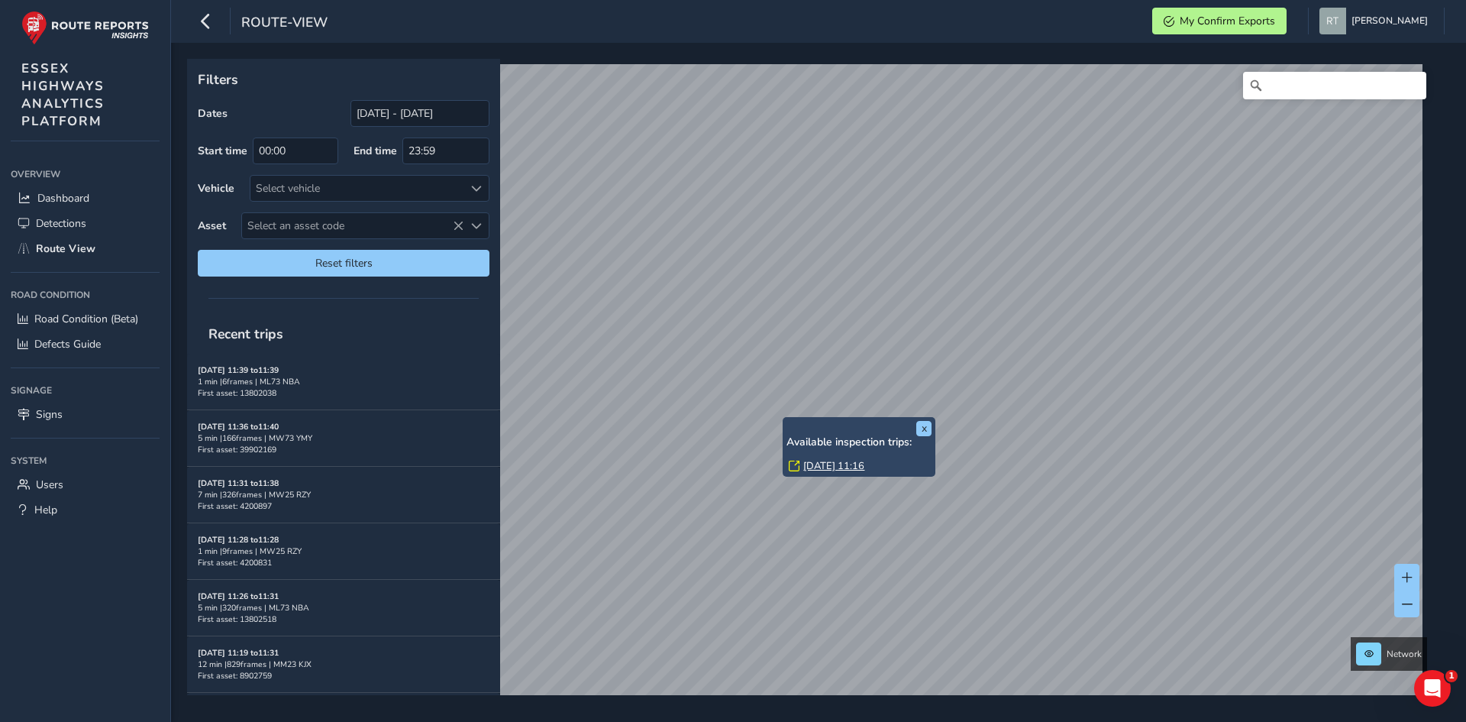
click at [823, 465] on link "[DATE] 11:16" at bounding box center [833, 466] width 61 height 14
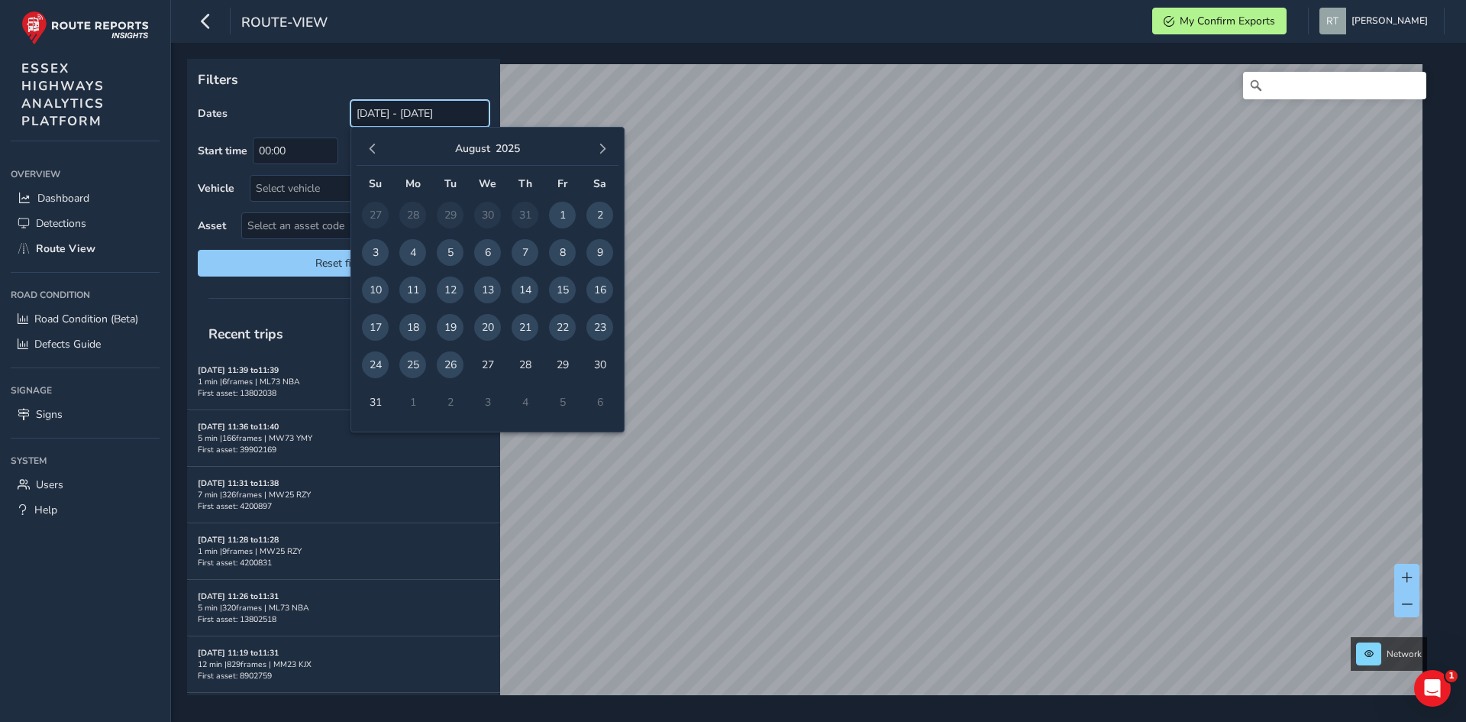
click at [399, 115] on input "[DATE] - [DATE]" at bounding box center [420, 113] width 139 height 27
click at [377, 147] on span "button" at bounding box center [372, 149] width 11 height 11
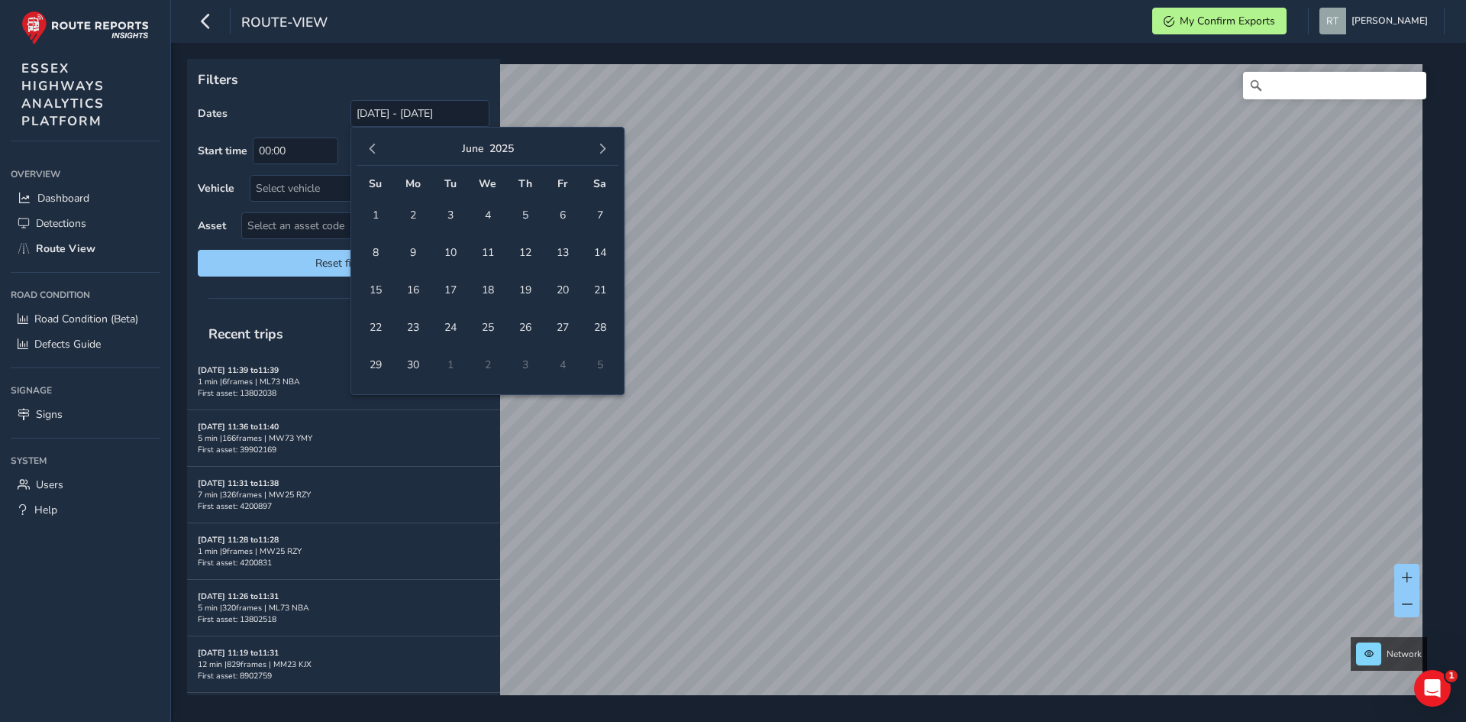
click at [377, 147] on span "button" at bounding box center [372, 149] width 11 height 11
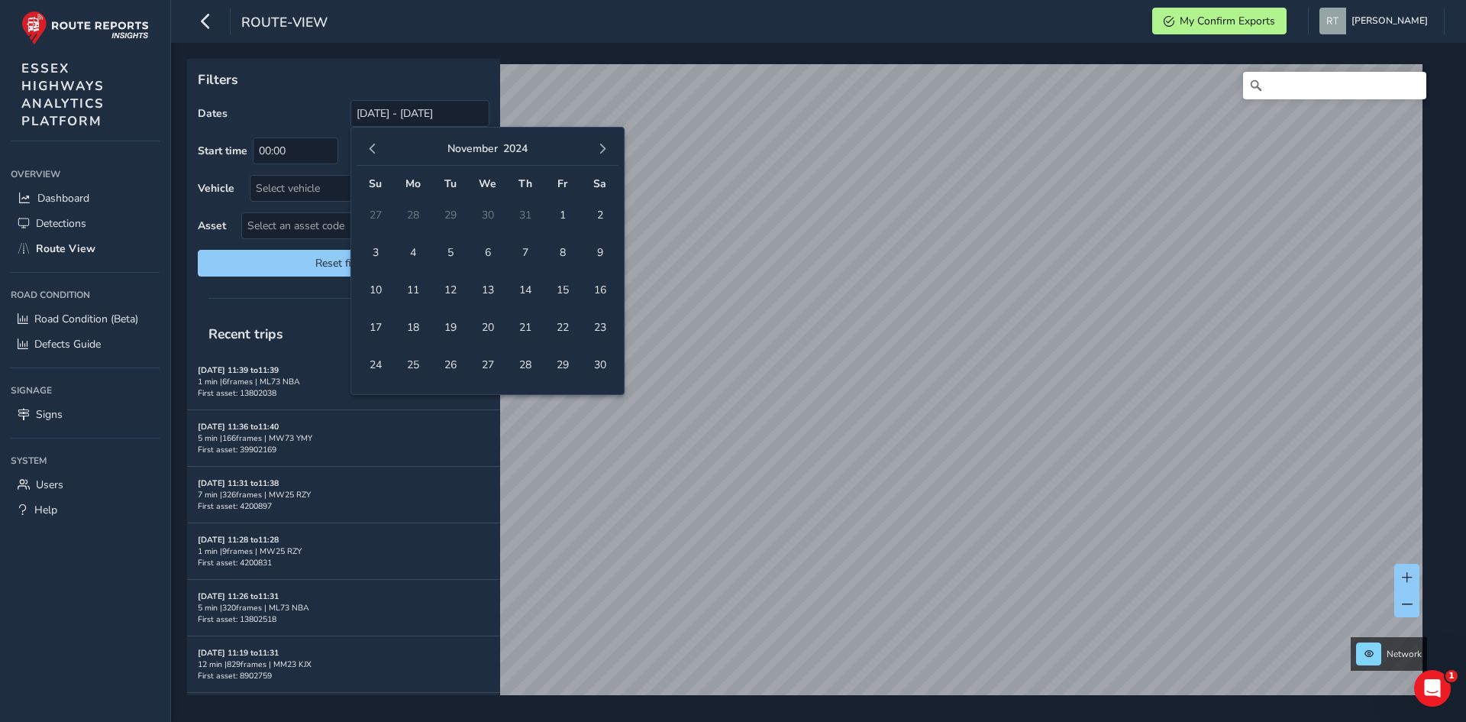
drag, startPoint x: 360, startPoint y: 144, endPoint x: 493, endPoint y: 192, distance: 140.3
click at [370, 150] on div "[DATE]" at bounding box center [488, 149] width 262 height 33
click at [564, 212] on span "1" at bounding box center [562, 215] width 27 height 27
click at [601, 147] on span "button" at bounding box center [602, 149] width 11 height 11
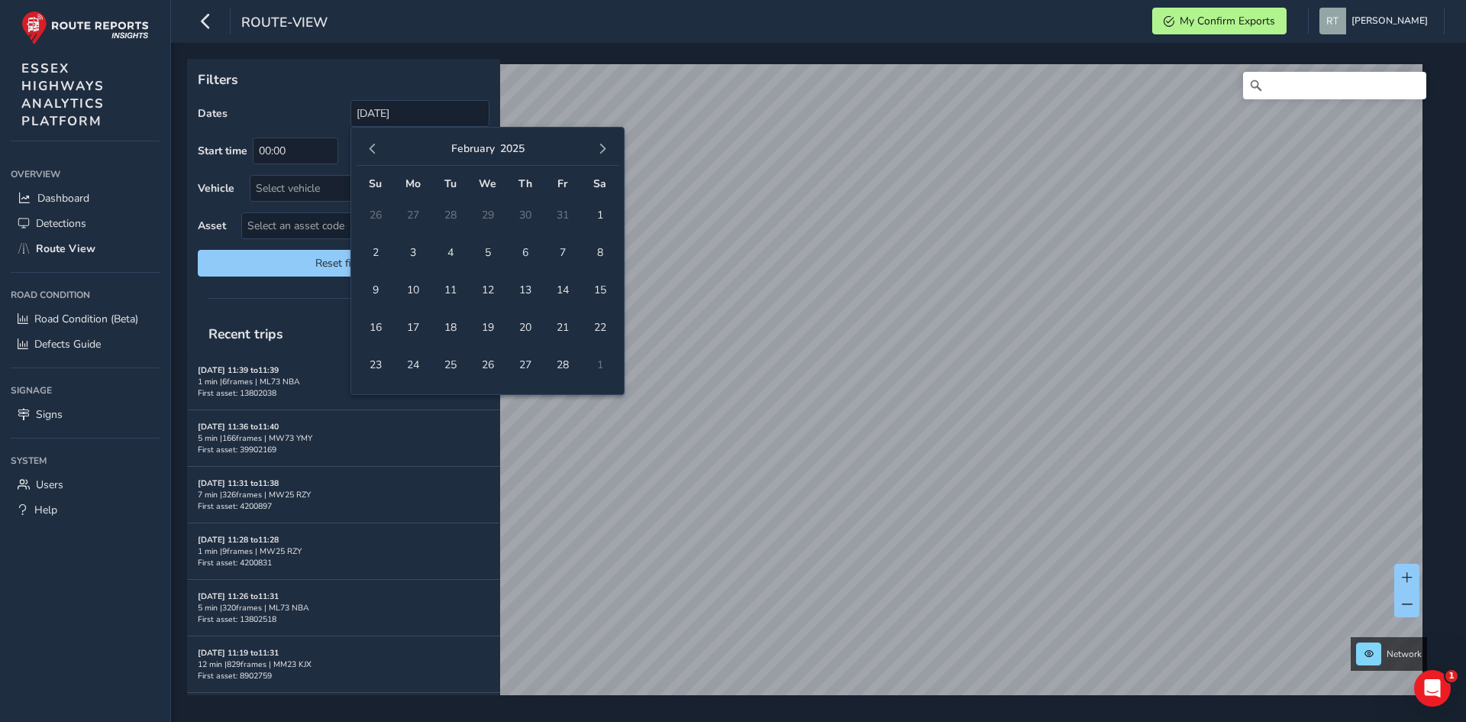
click at [601, 147] on span "button" at bounding box center [602, 149] width 11 height 11
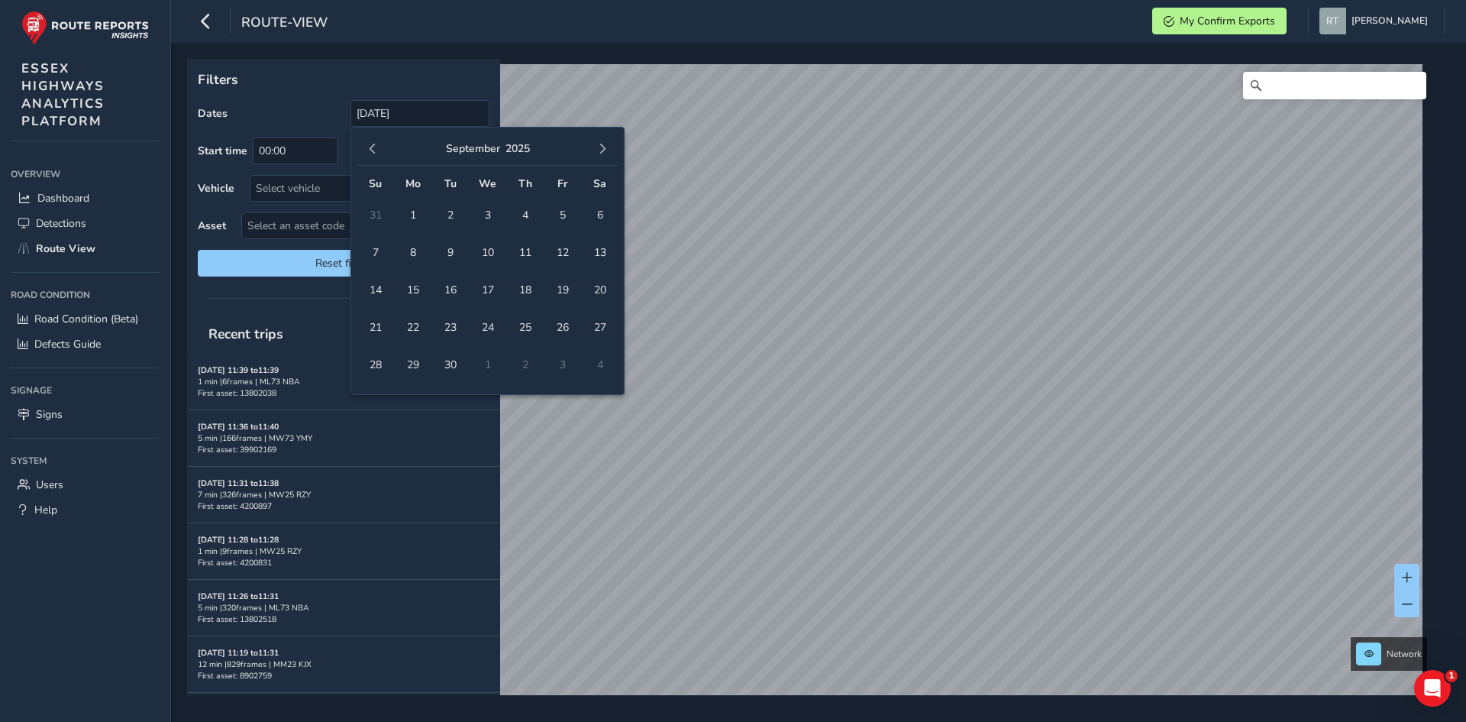
click at [601, 147] on span "button" at bounding box center [602, 149] width 11 height 11
click at [372, 151] on span "button" at bounding box center [372, 149] width 11 height 11
click at [600, 332] on span "27" at bounding box center [600, 327] width 27 height 27
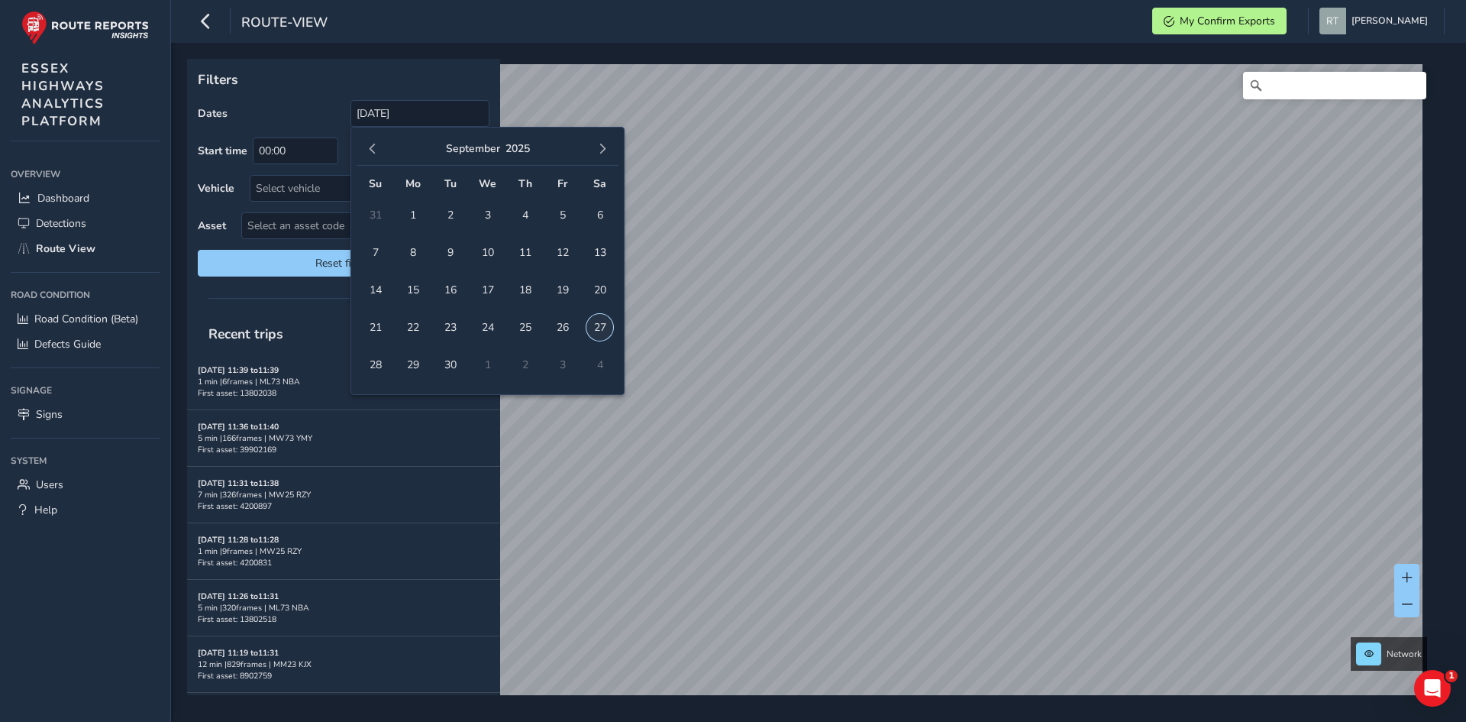
type input "[DATE] - [DATE]"
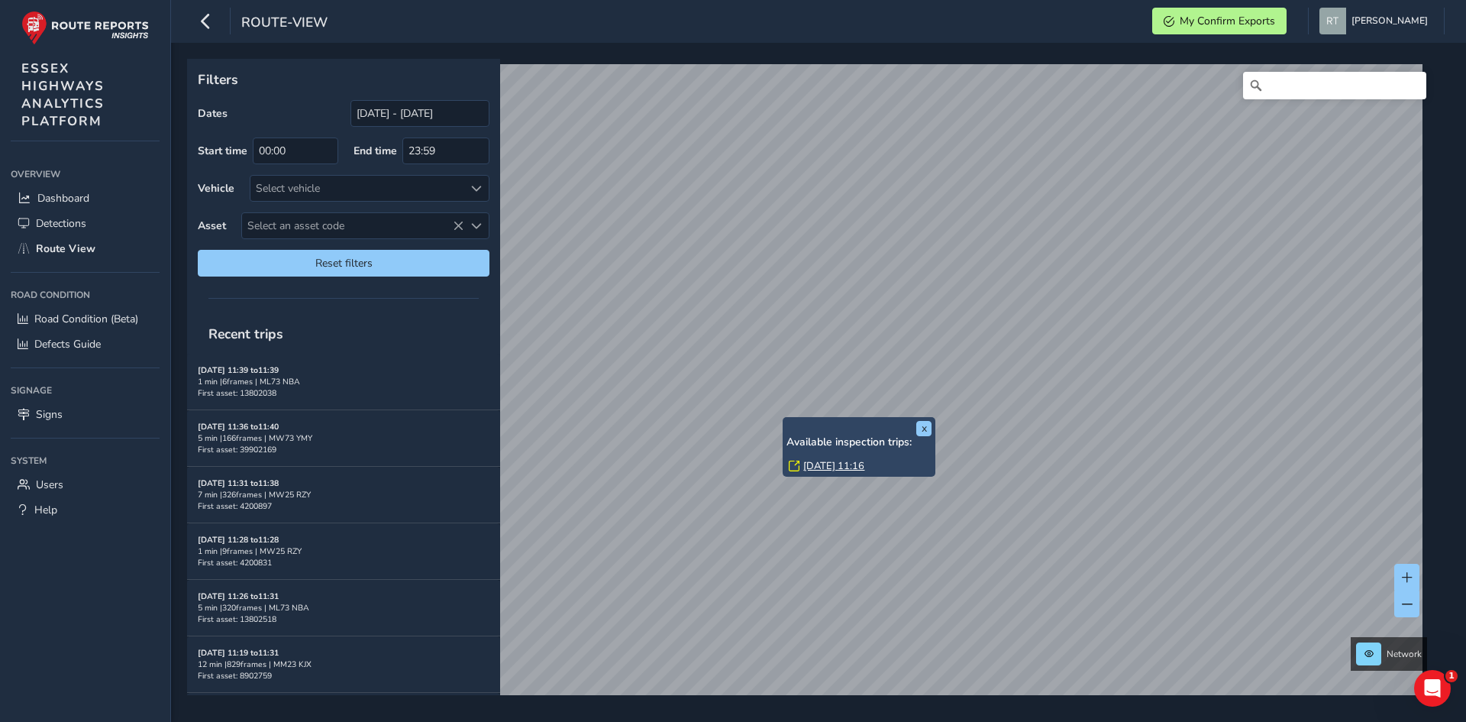
click at [826, 464] on link "[DATE] 11:16" at bounding box center [833, 466] width 61 height 14
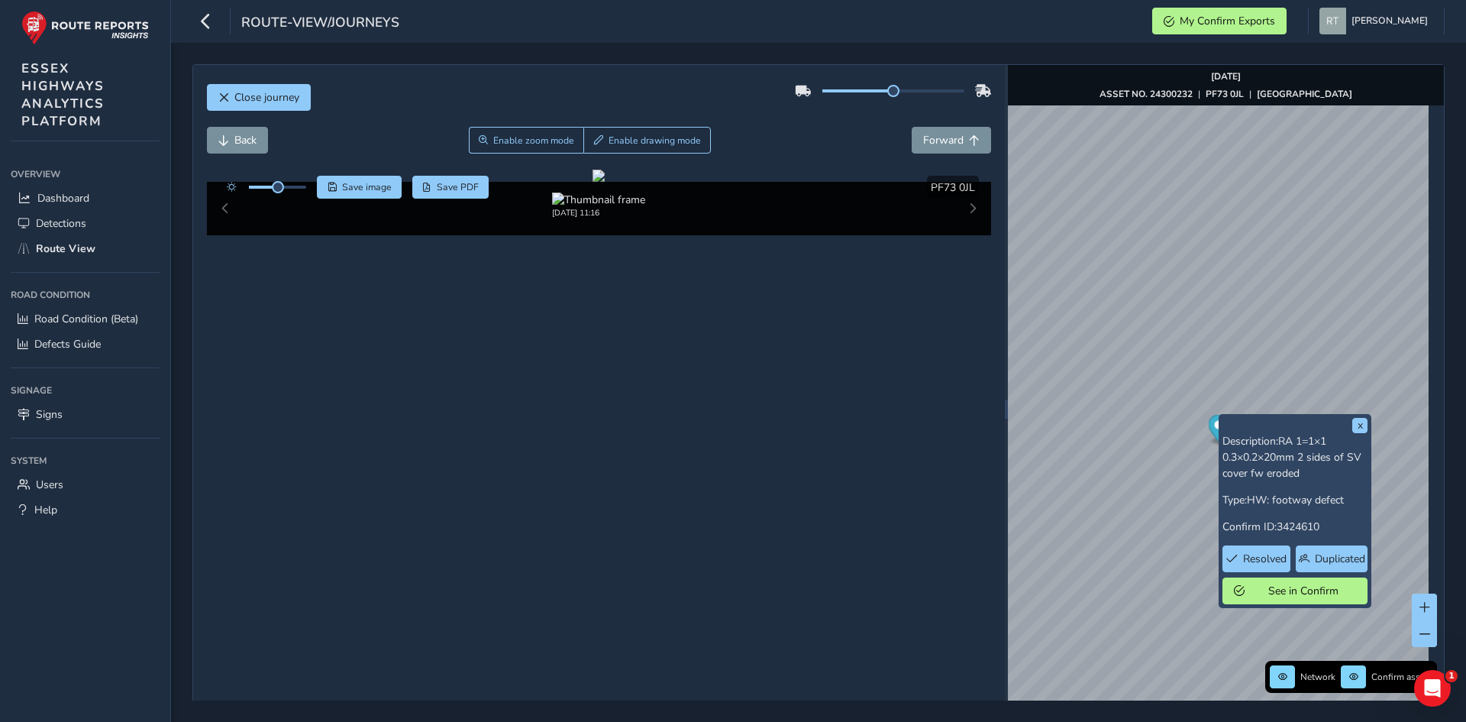
click at [1214, 432] on icon "Map marker" at bounding box center [1218, 428] width 21 height 27
